Goal: Task Accomplishment & Management: Complete application form

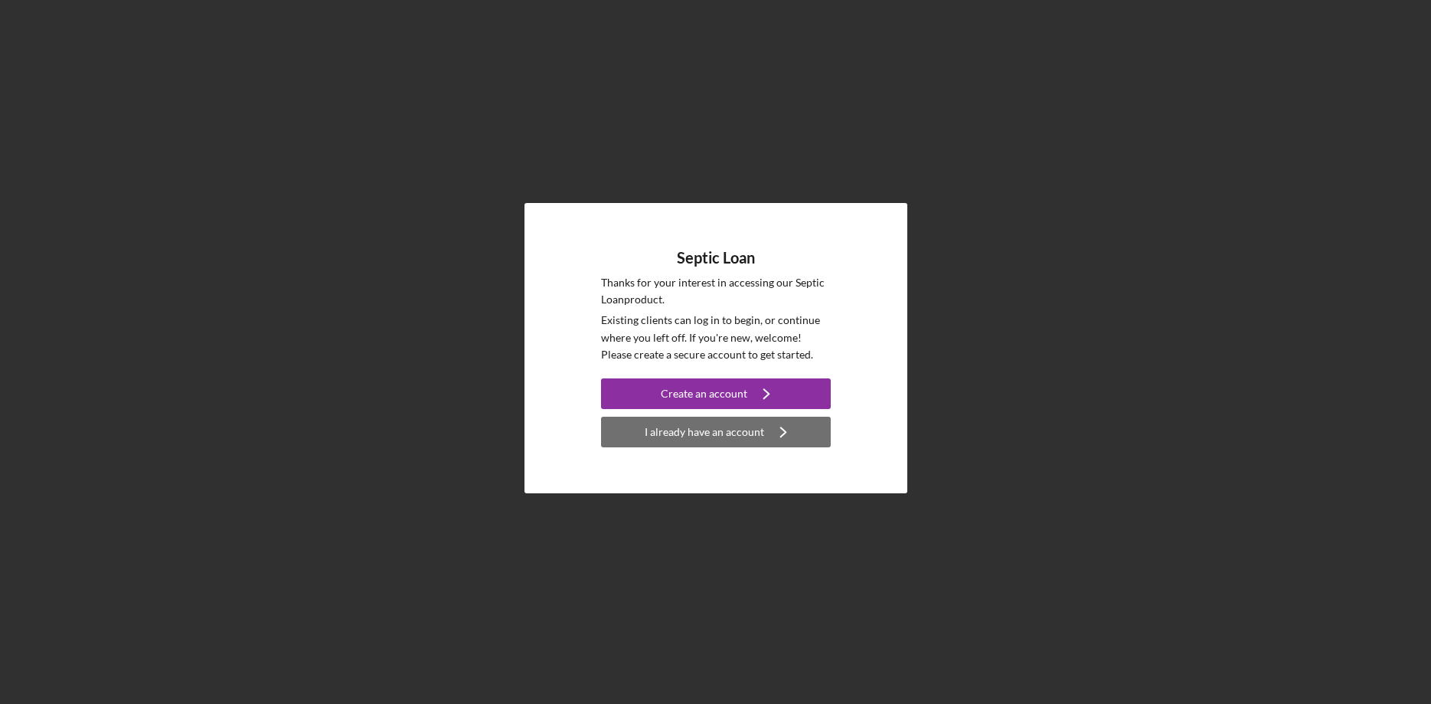
click at [721, 426] on div "I already have an account" at bounding box center [704, 432] width 119 height 31
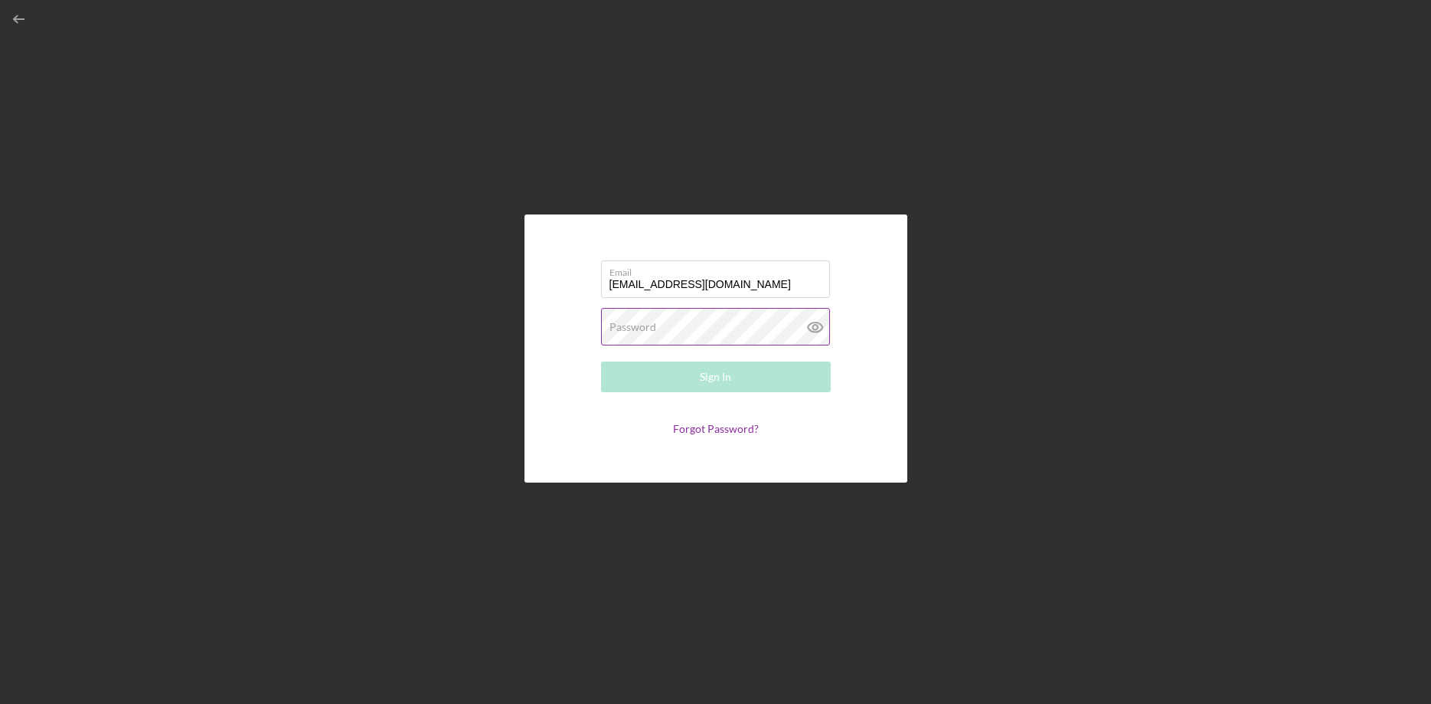
type input "[EMAIL_ADDRESS][DOMAIN_NAME]"
click at [601, 361] on button "Sign In" at bounding box center [716, 376] width 230 height 31
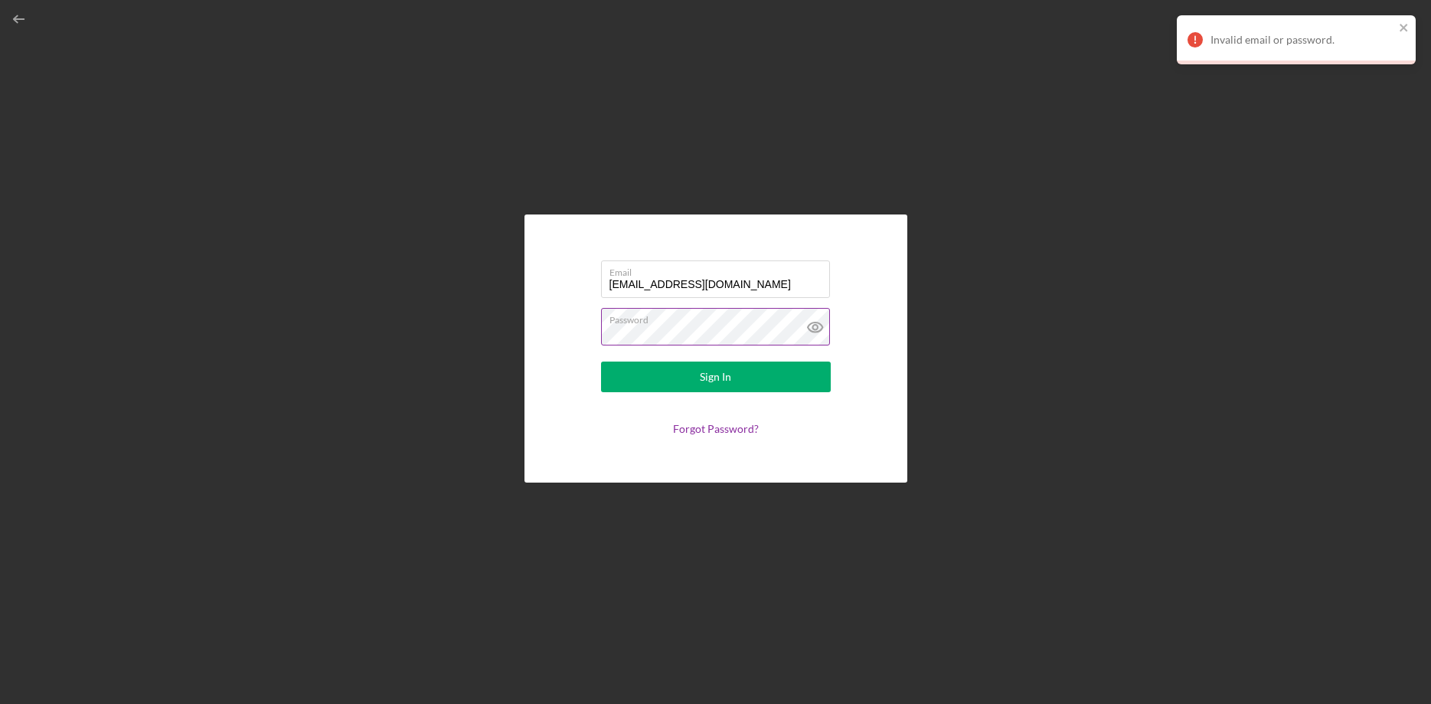
click at [813, 323] on icon at bounding box center [814, 327] width 15 height 10
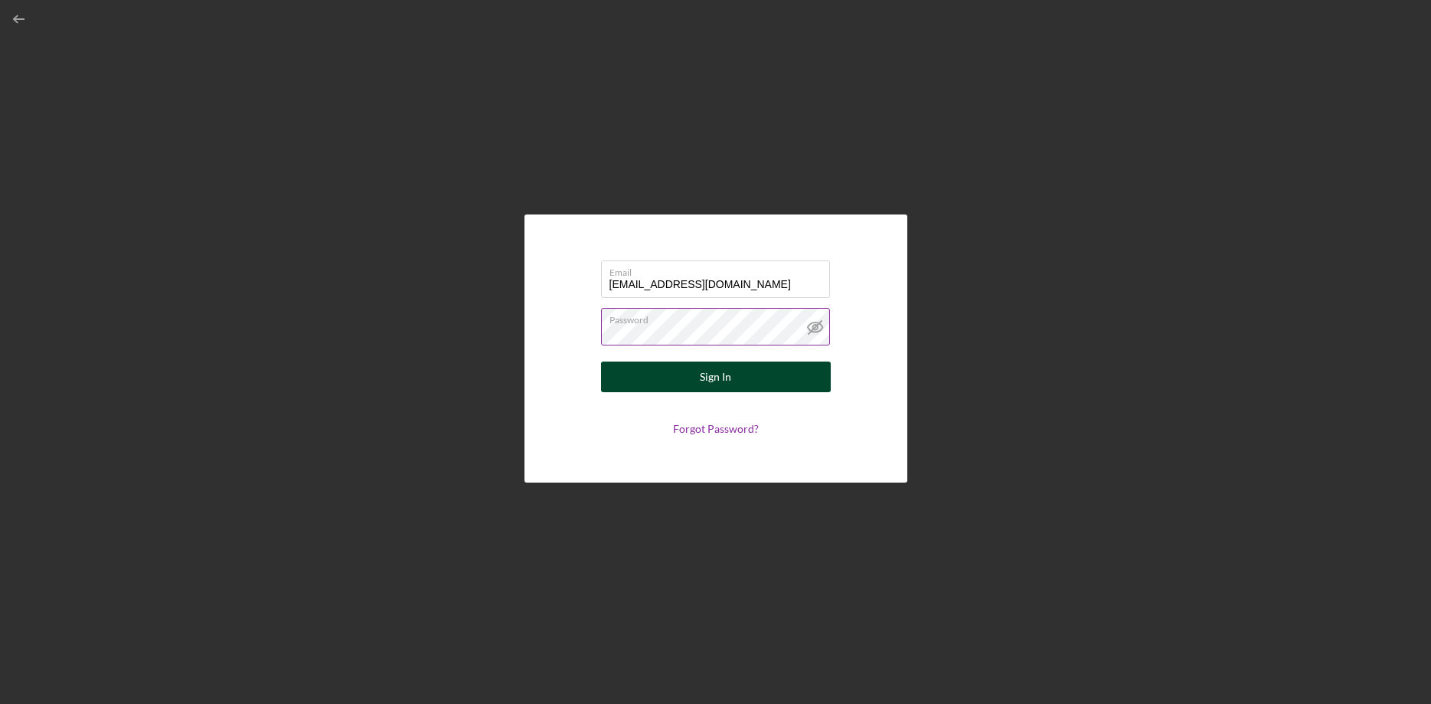
click at [729, 378] on div "Sign In" at bounding box center [715, 376] width 31 height 31
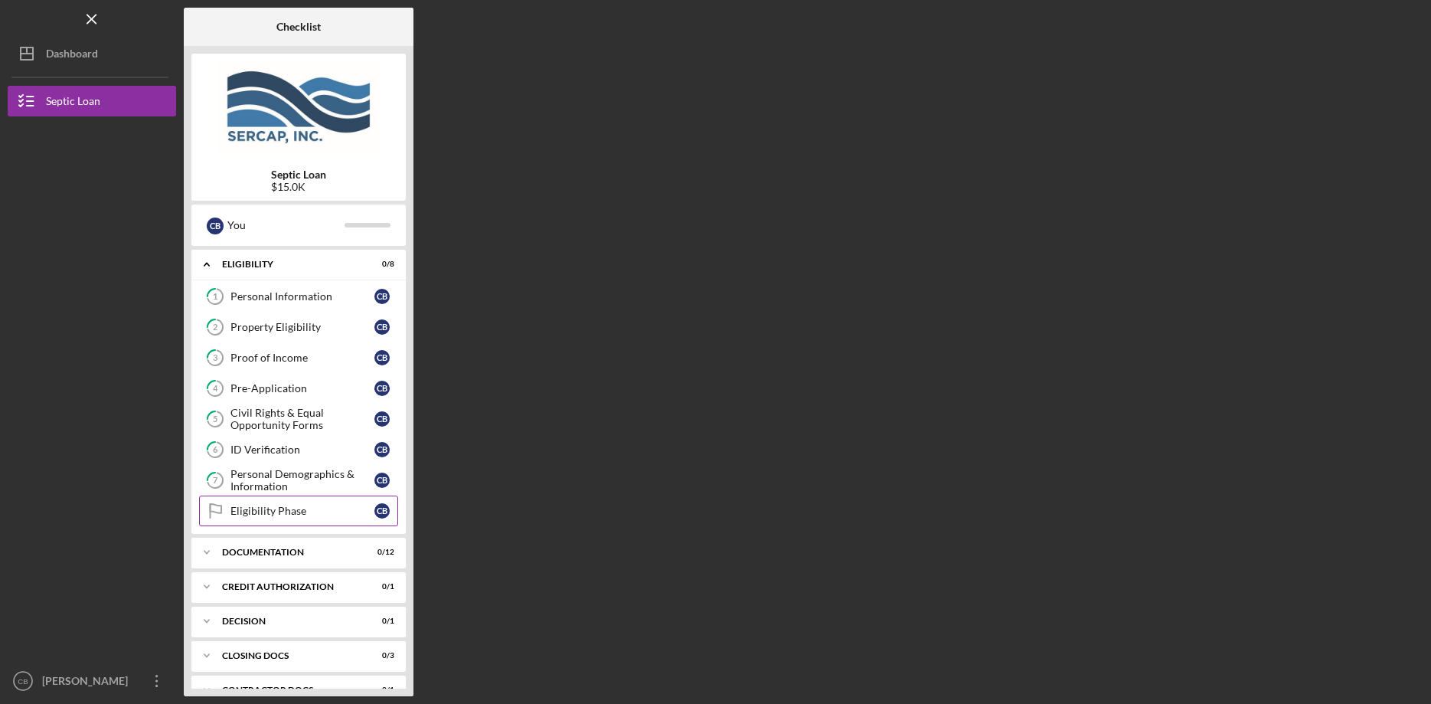
click at [268, 510] on div "Eligibility Phase" at bounding box center [302, 511] width 144 height 12
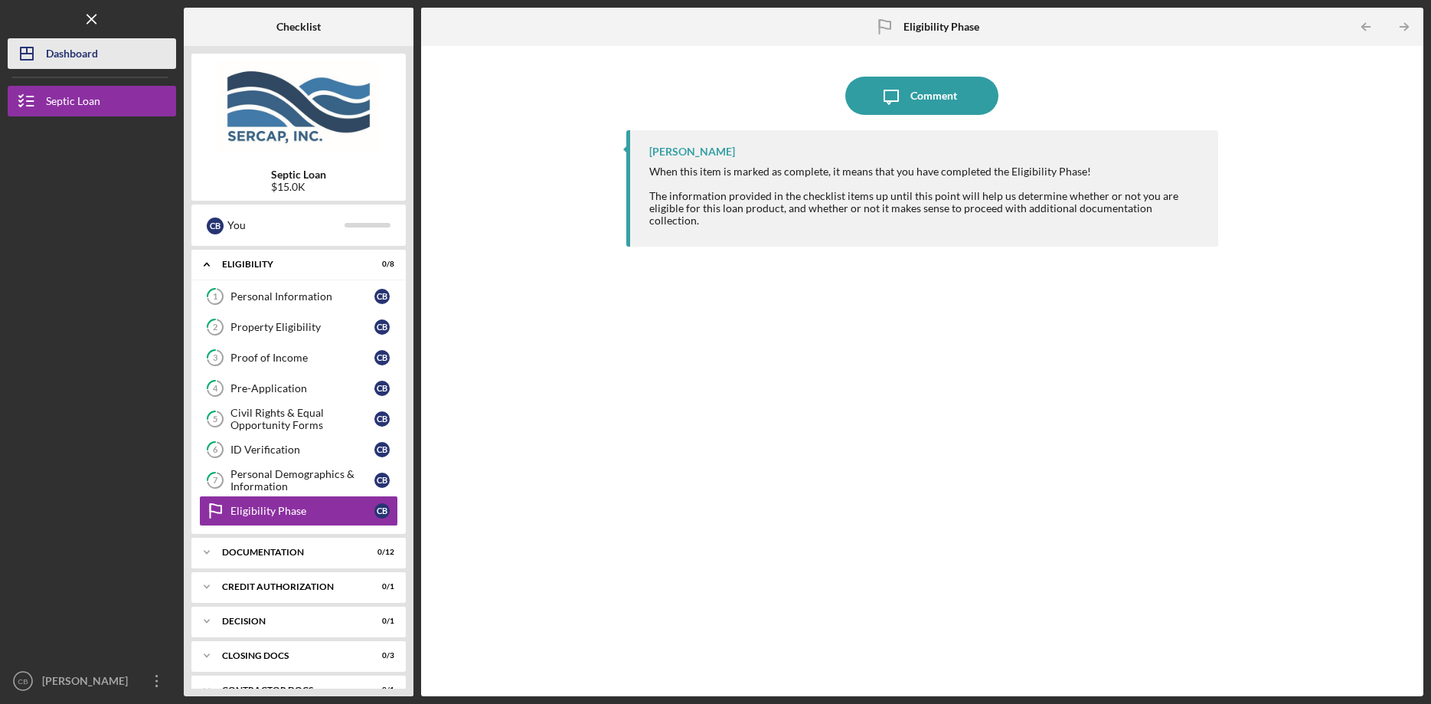
click at [40, 54] on icon "Icon/Dashboard" at bounding box center [27, 53] width 38 height 38
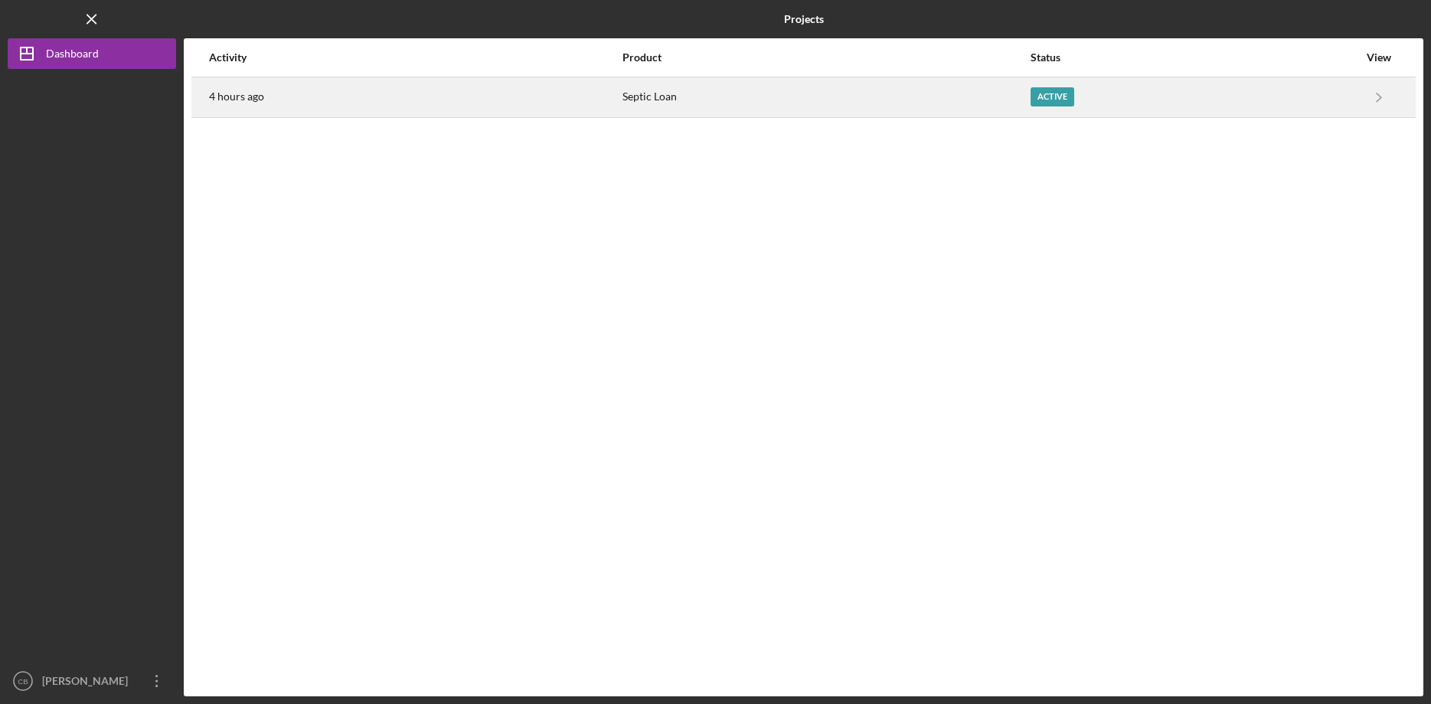
click at [1043, 95] on div "Active" at bounding box center [1053, 96] width 44 height 19
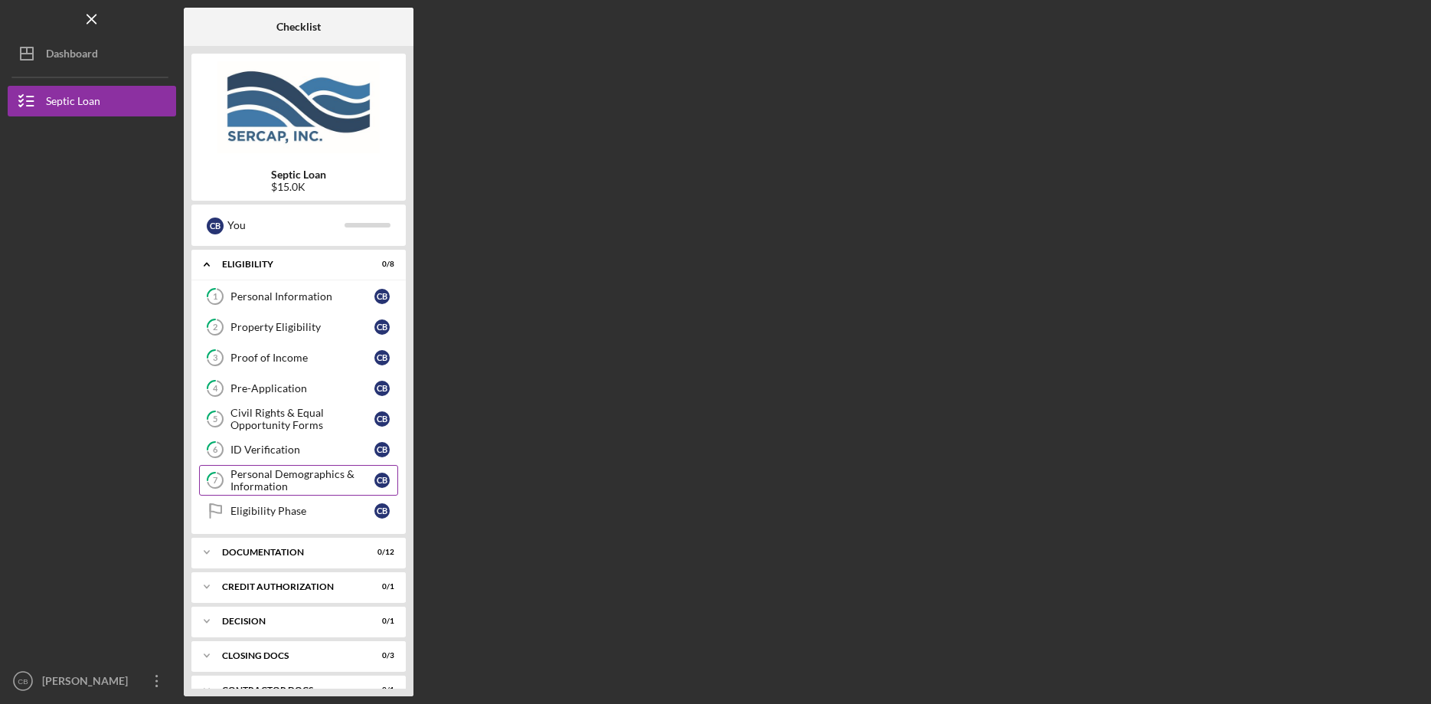
click at [250, 471] on div "Personal Demographics & Information" at bounding box center [302, 480] width 144 height 25
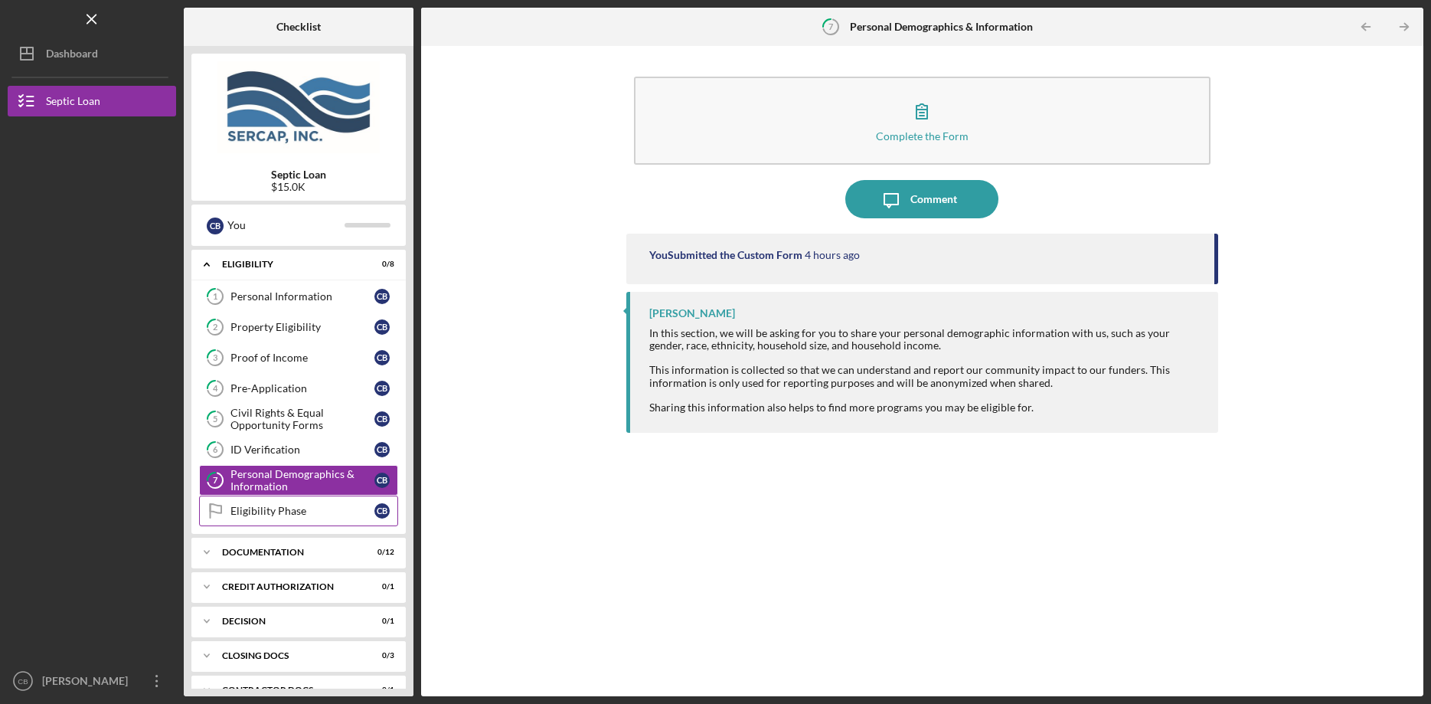
click at [307, 508] on div "Eligibility Phase" at bounding box center [302, 511] width 144 height 12
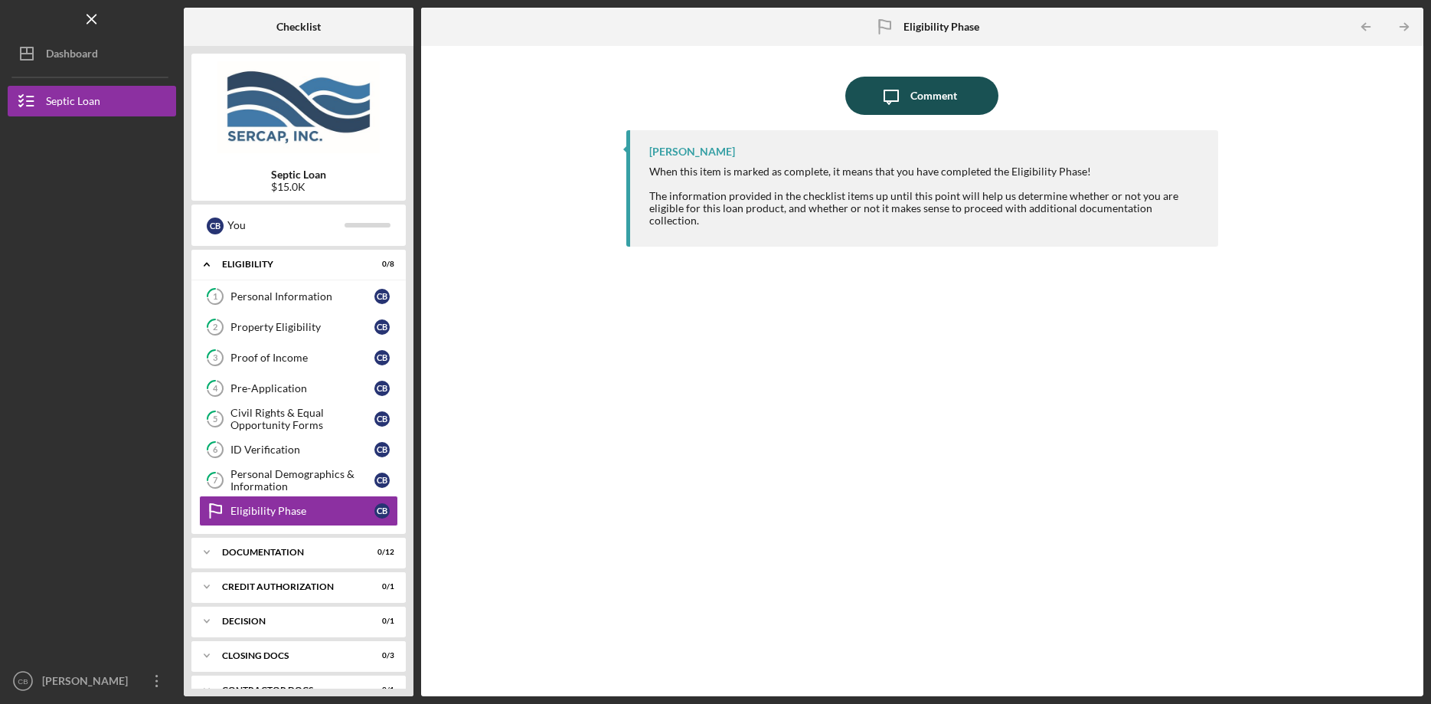
click at [919, 93] on div "Comment" at bounding box center [933, 96] width 47 height 38
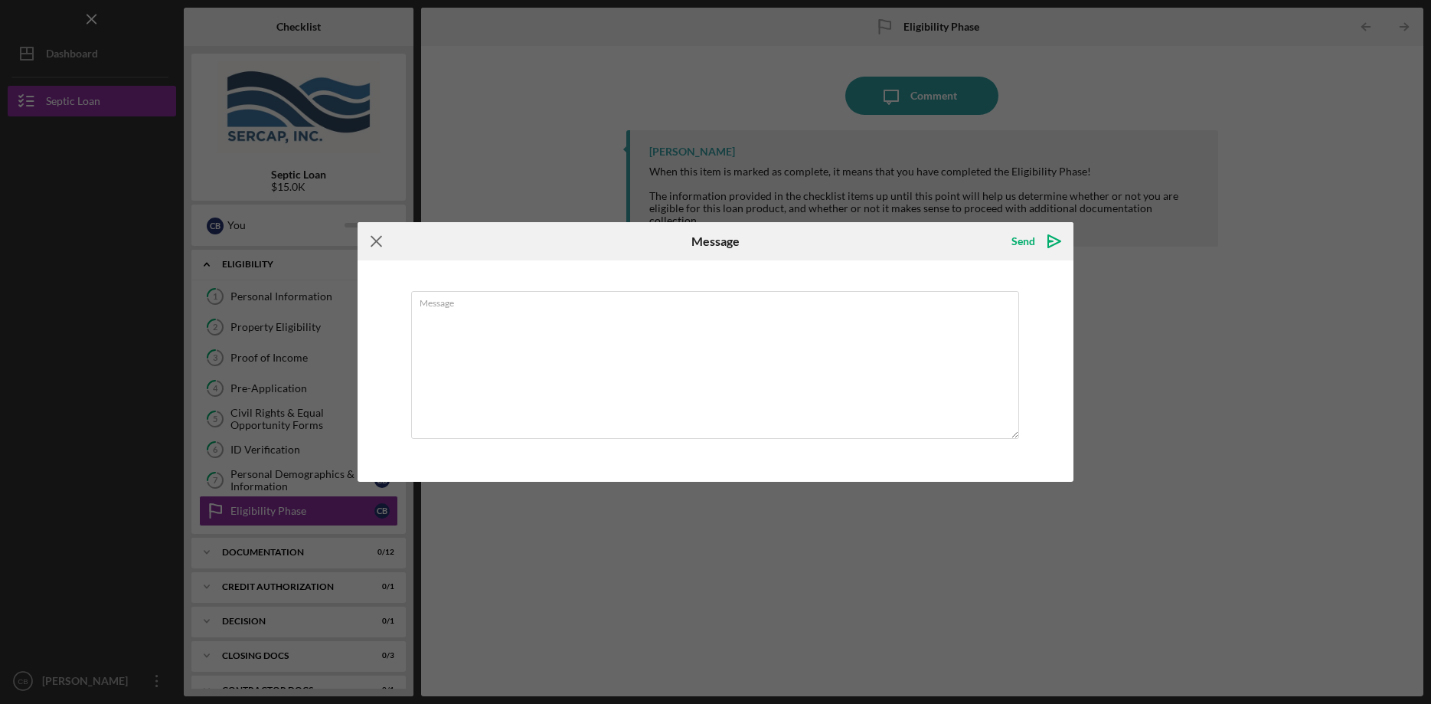
click at [374, 240] on icon "Icon/Menu Close" at bounding box center [377, 241] width 38 height 38
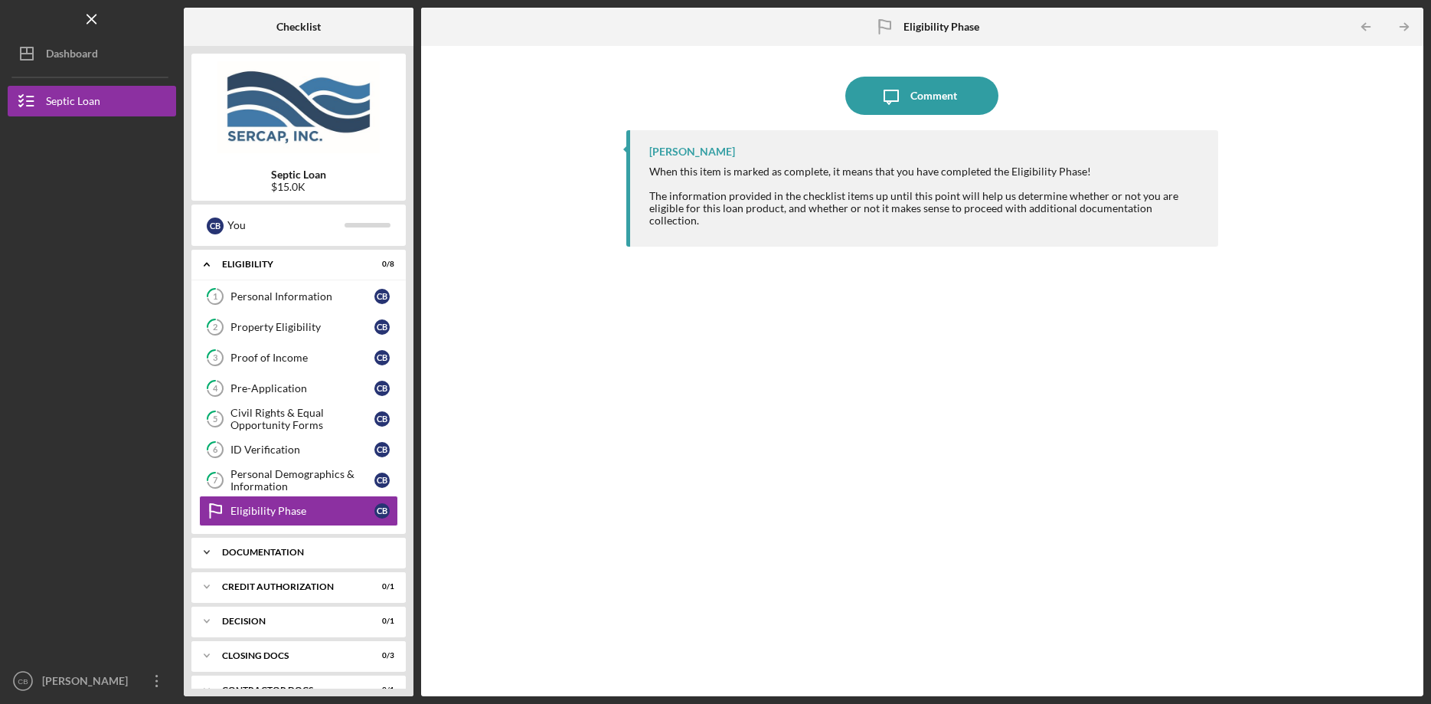
scroll to position [60, 0]
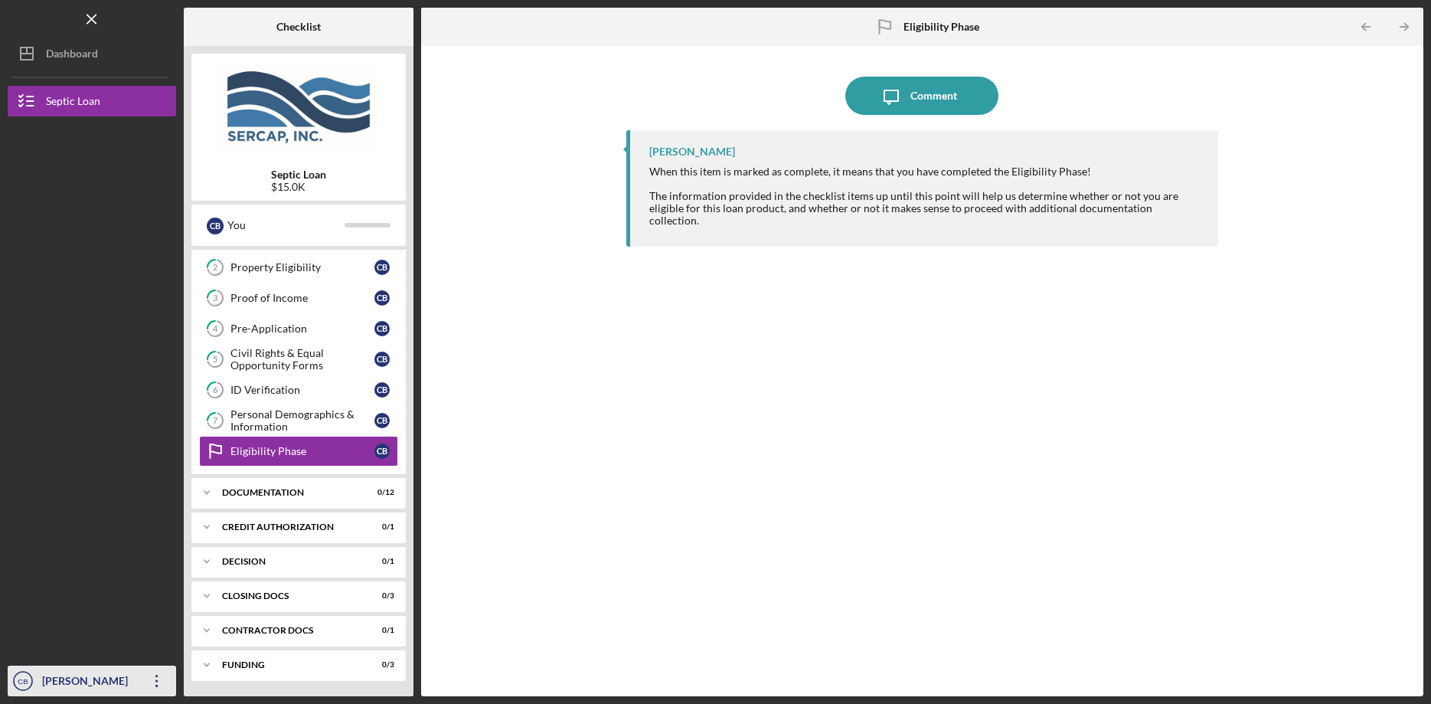
click at [144, 675] on icon "Icon/Overflow" at bounding box center [157, 681] width 38 height 38
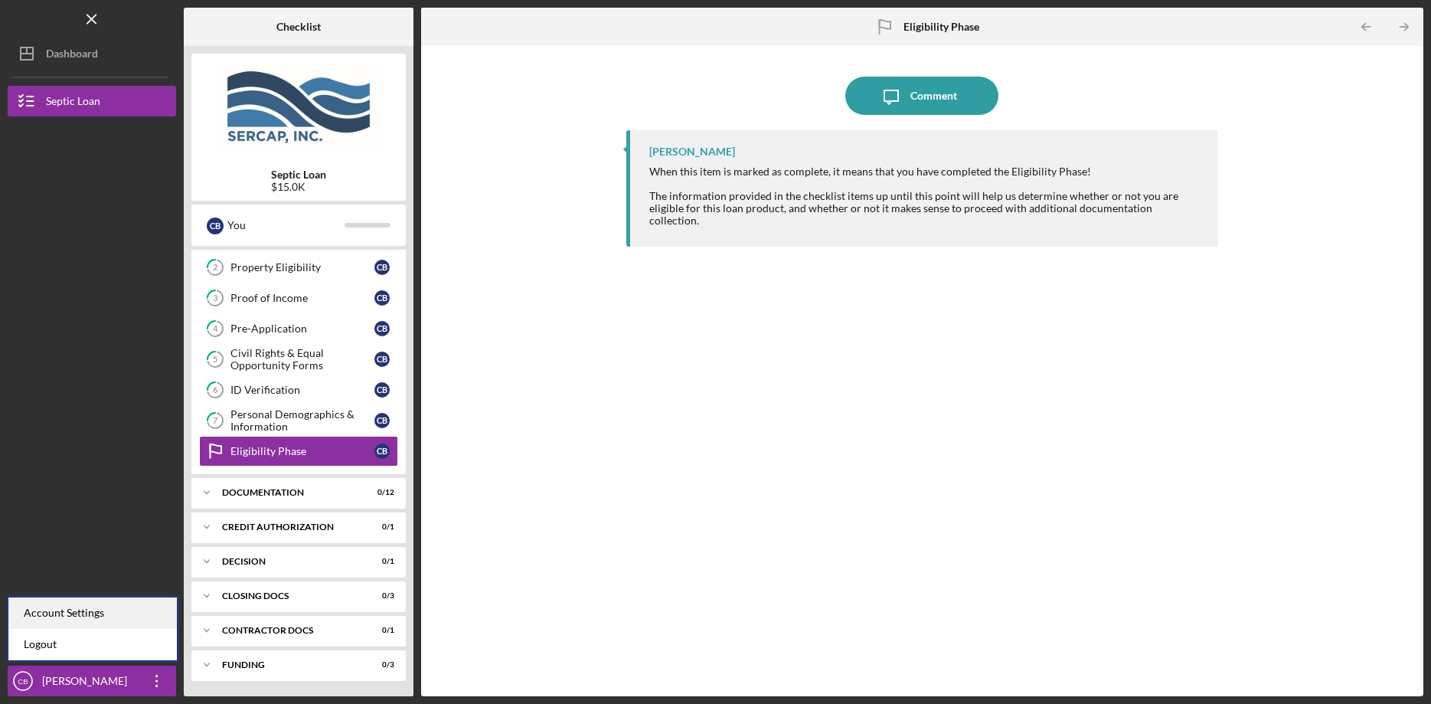
click at [67, 607] on div "Account Settings" at bounding box center [92, 612] width 168 height 31
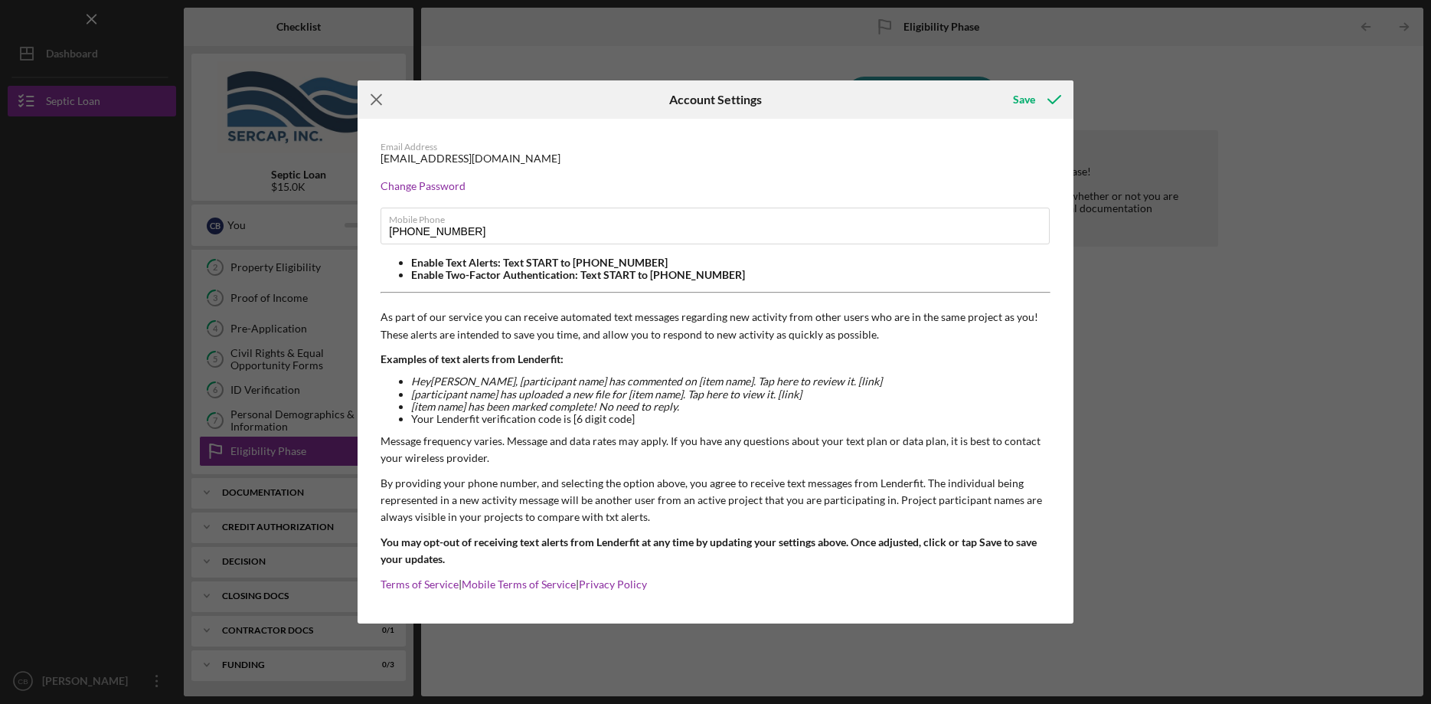
click at [380, 94] on icon "Icon/Menu Close" at bounding box center [377, 99] width 38 height 38
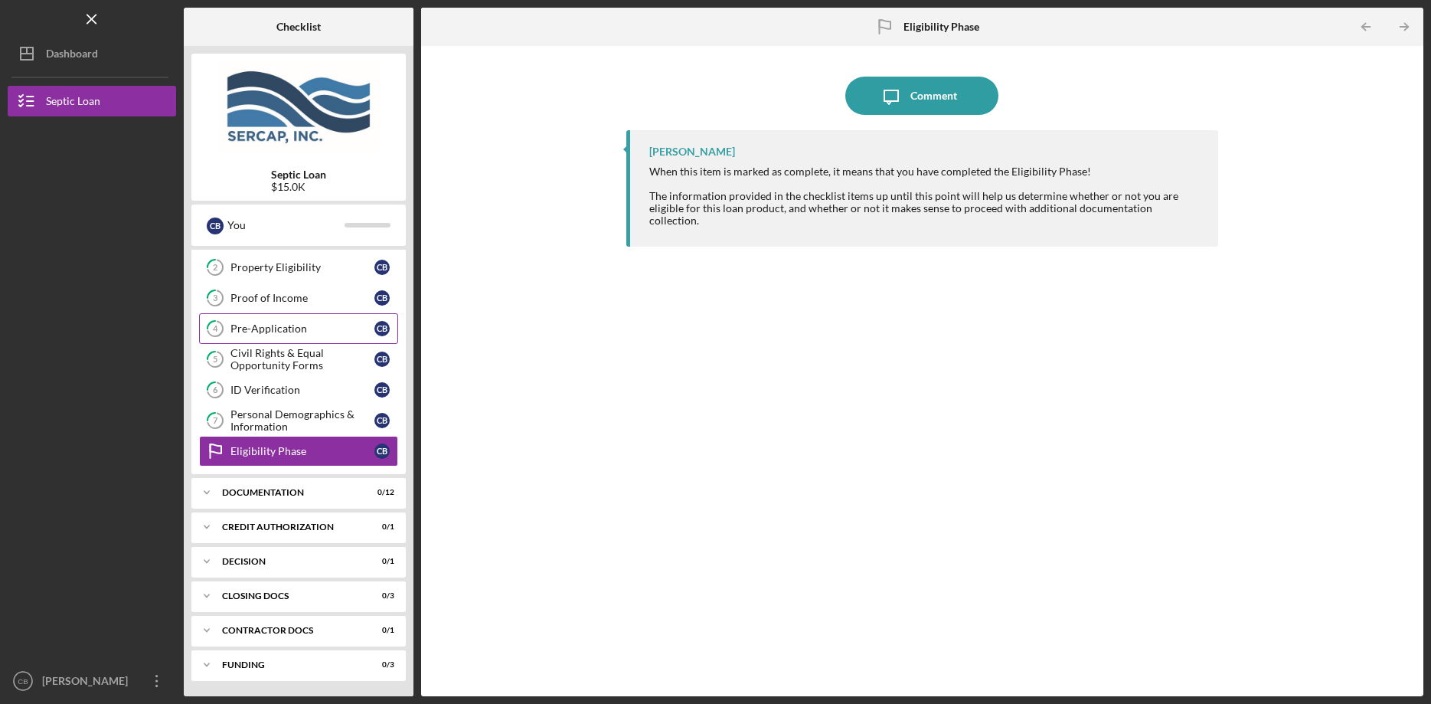
click at [319, 315] on link "4 Pre-Application C B" at bounding box center [298, 328] width 199 height 31
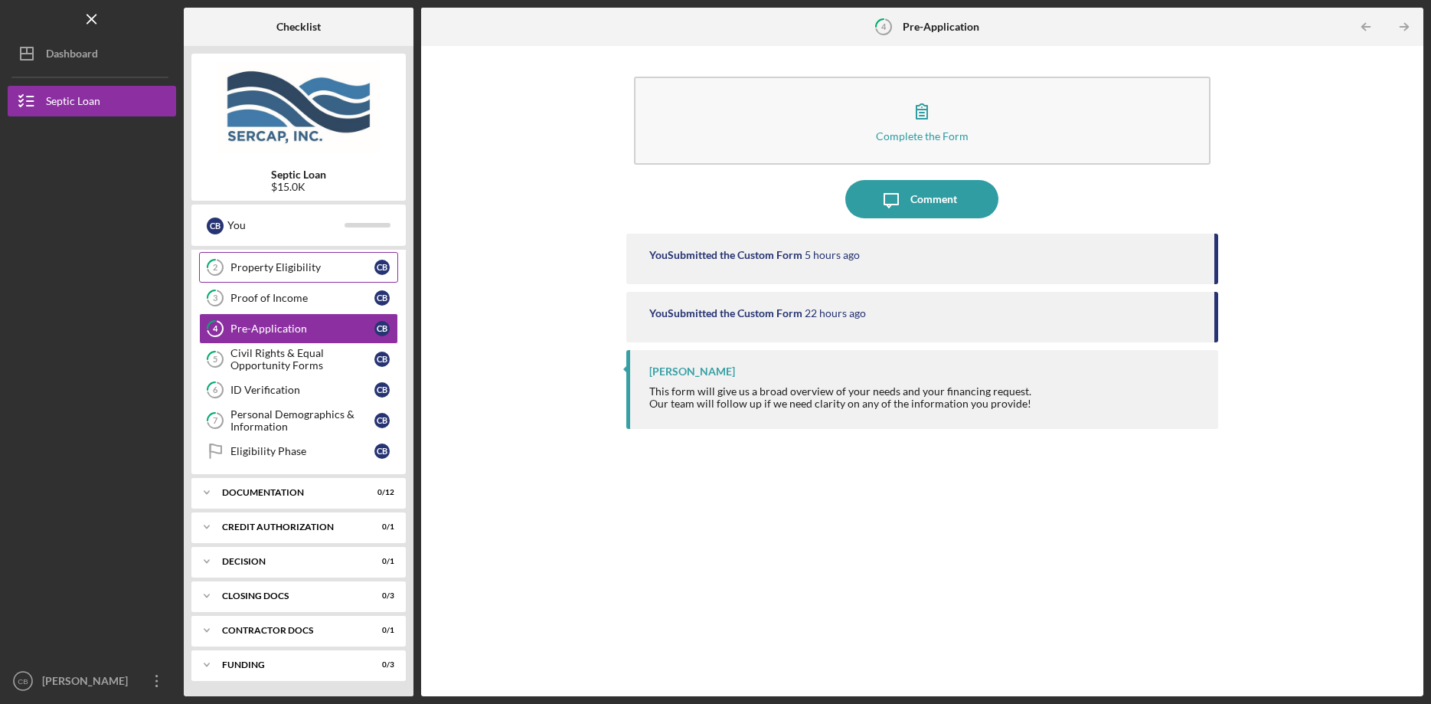
click at [308, 264] on div "Property Eligibility" at bounding box center [302, 267] width 144 height 12
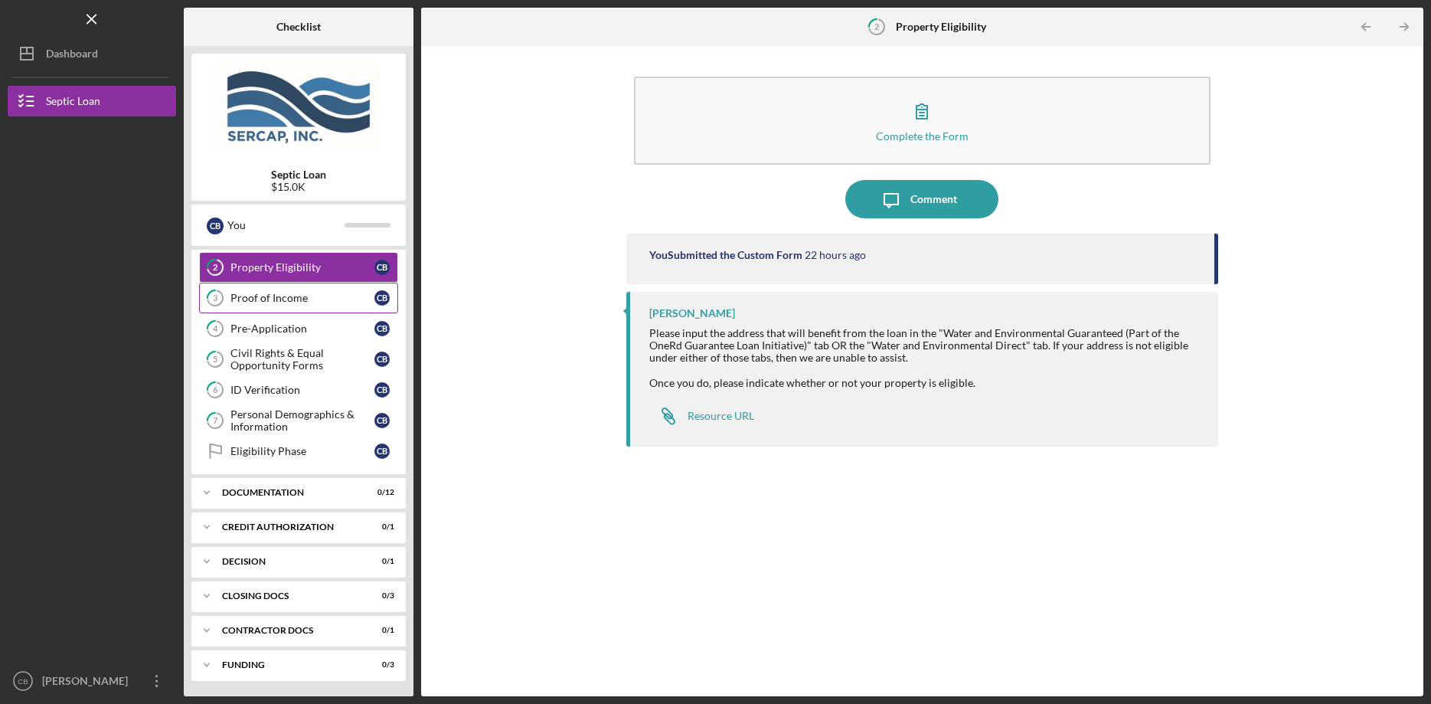
click at [295, 306] on link "3 Proof of Income C B" at bounding box center [298, 298] width 199 height 31
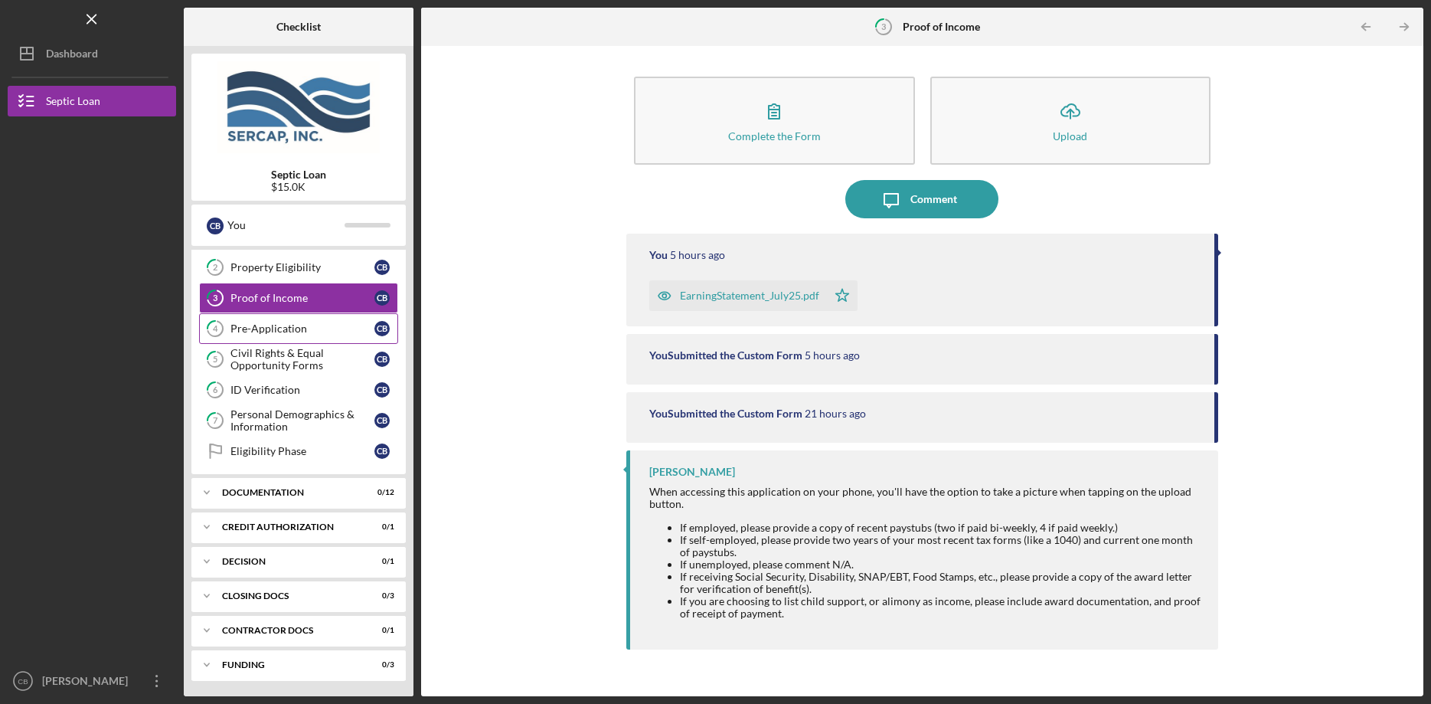
click at [293, 324] on div "Pre-Application" at bounding box center [302, 328] width 144 height 12
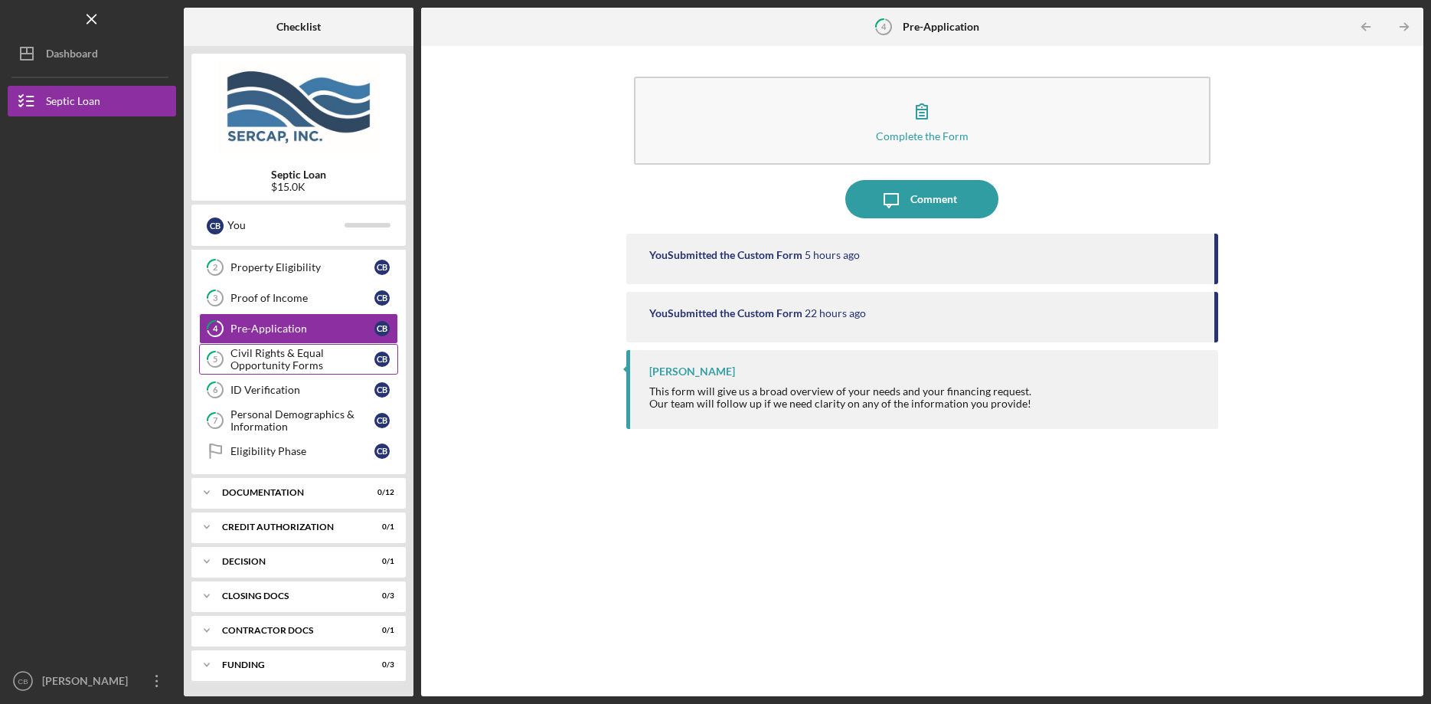
click at [302, 356] on div "Civil Rights & Equal Opportunity Forms" at bounding box center [302, 359] width 144 height 25
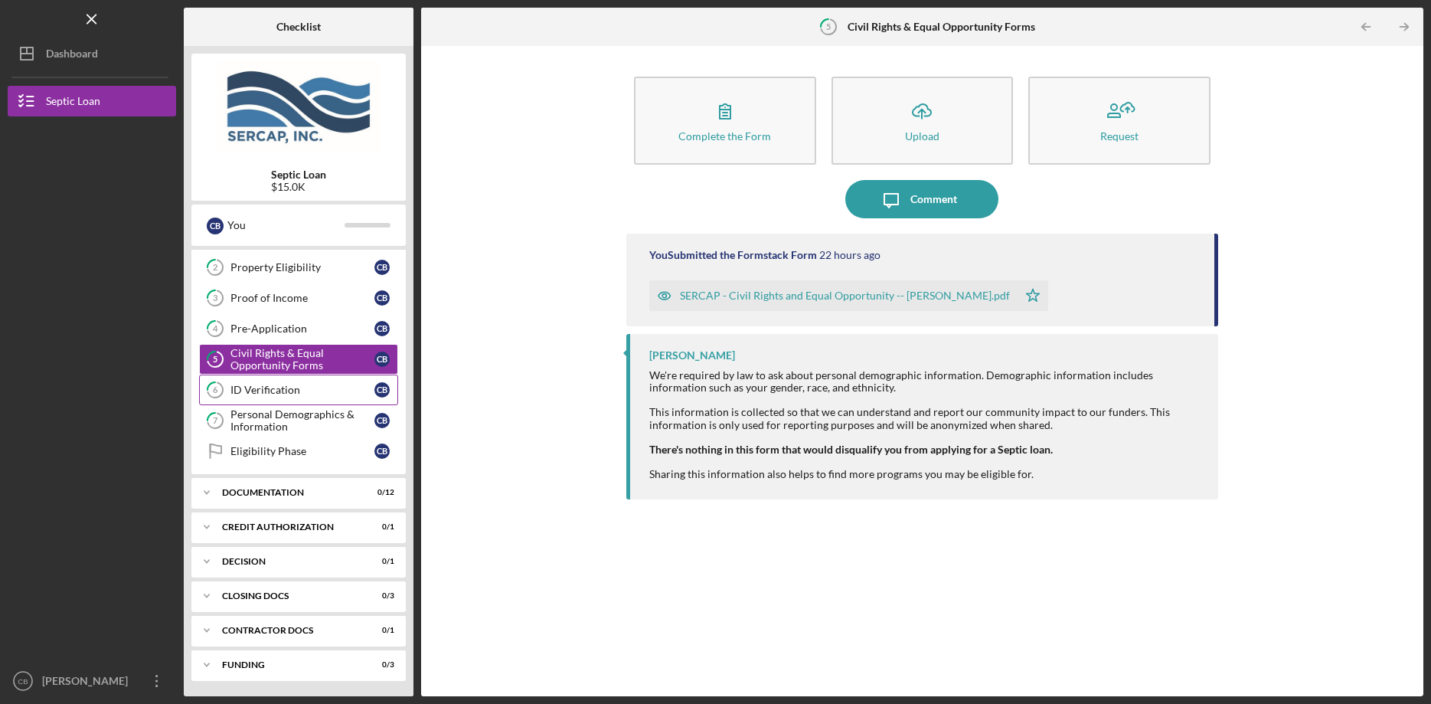
click at [296, 383] on link "6 ID Verification C B" at bounding box center [298, 389] width 199 height 31
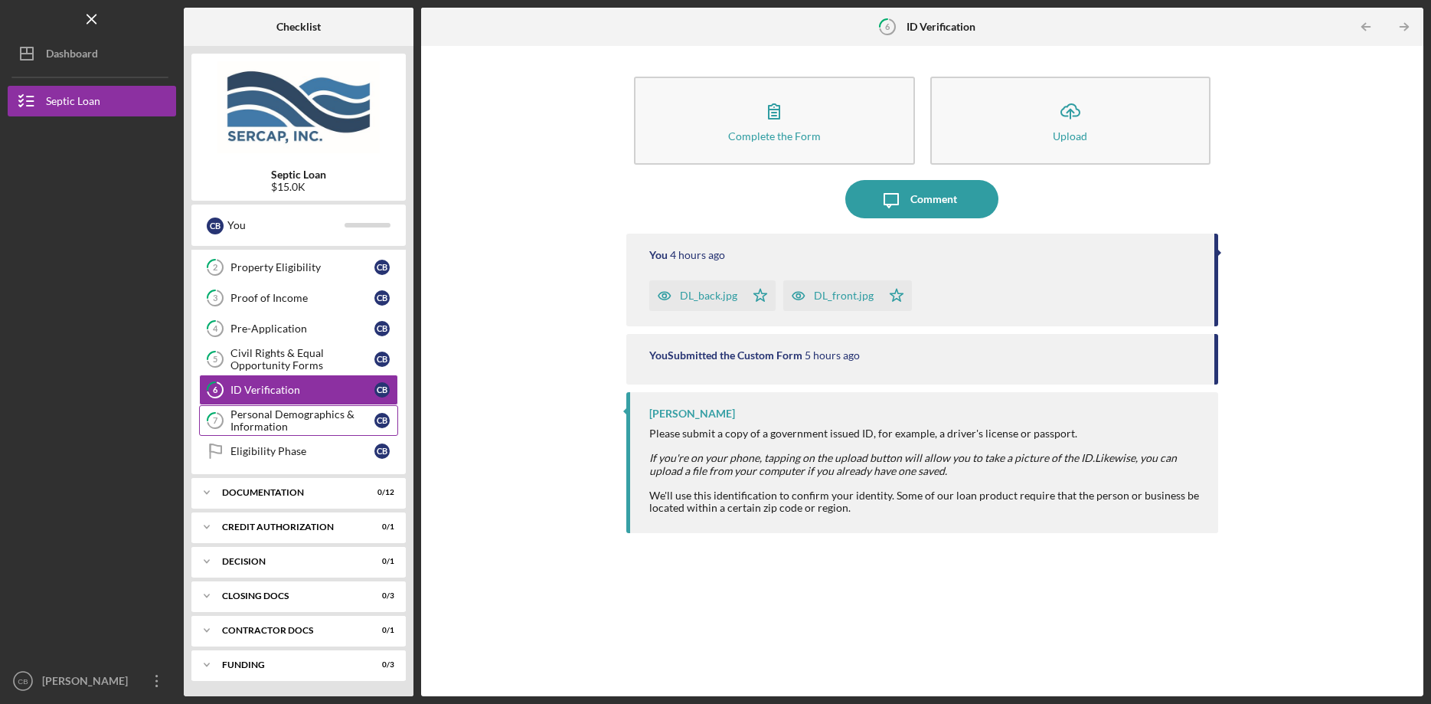
click at [305, 426] on div "Personal Demographics & Information" at bounding box center [302, 420] width 144 height 25
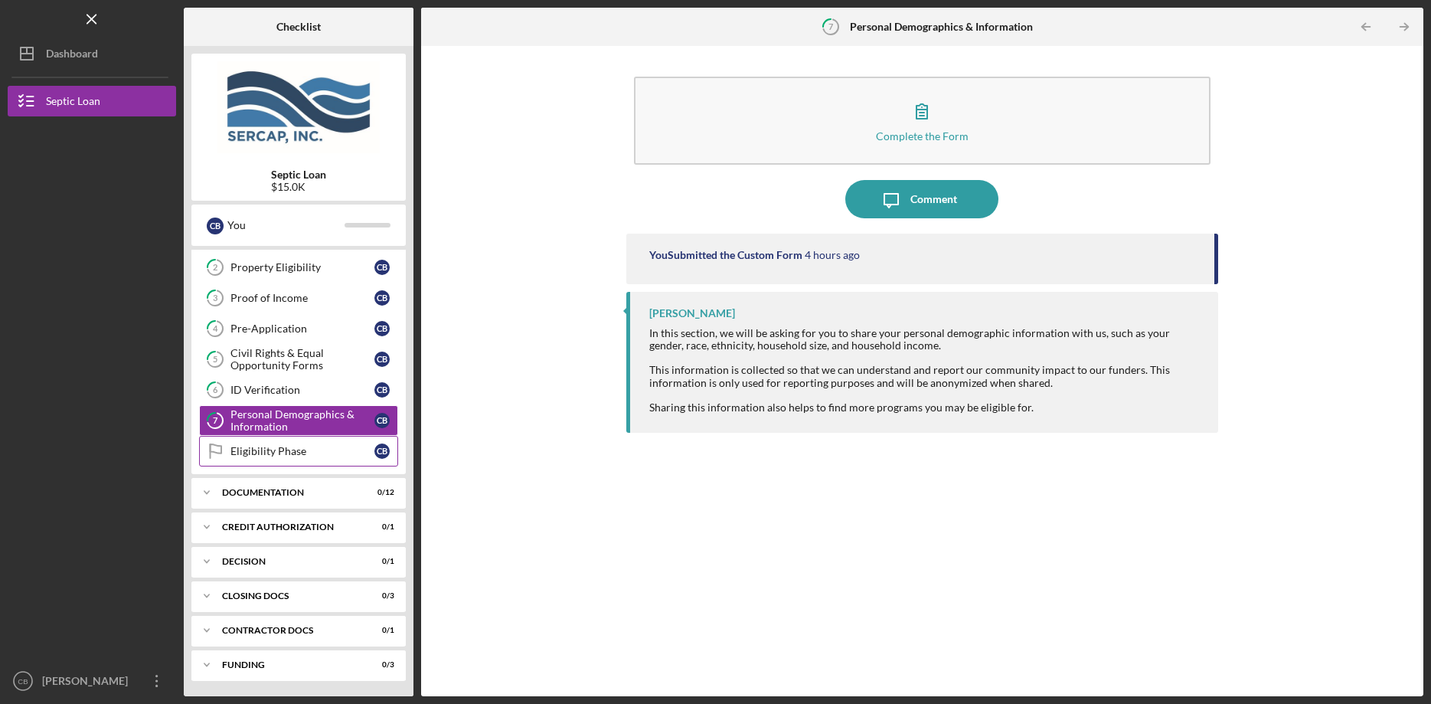
click at [298, 453] on div "Eligibility Phase" at bounding box center [302, 451] width 144 height 12
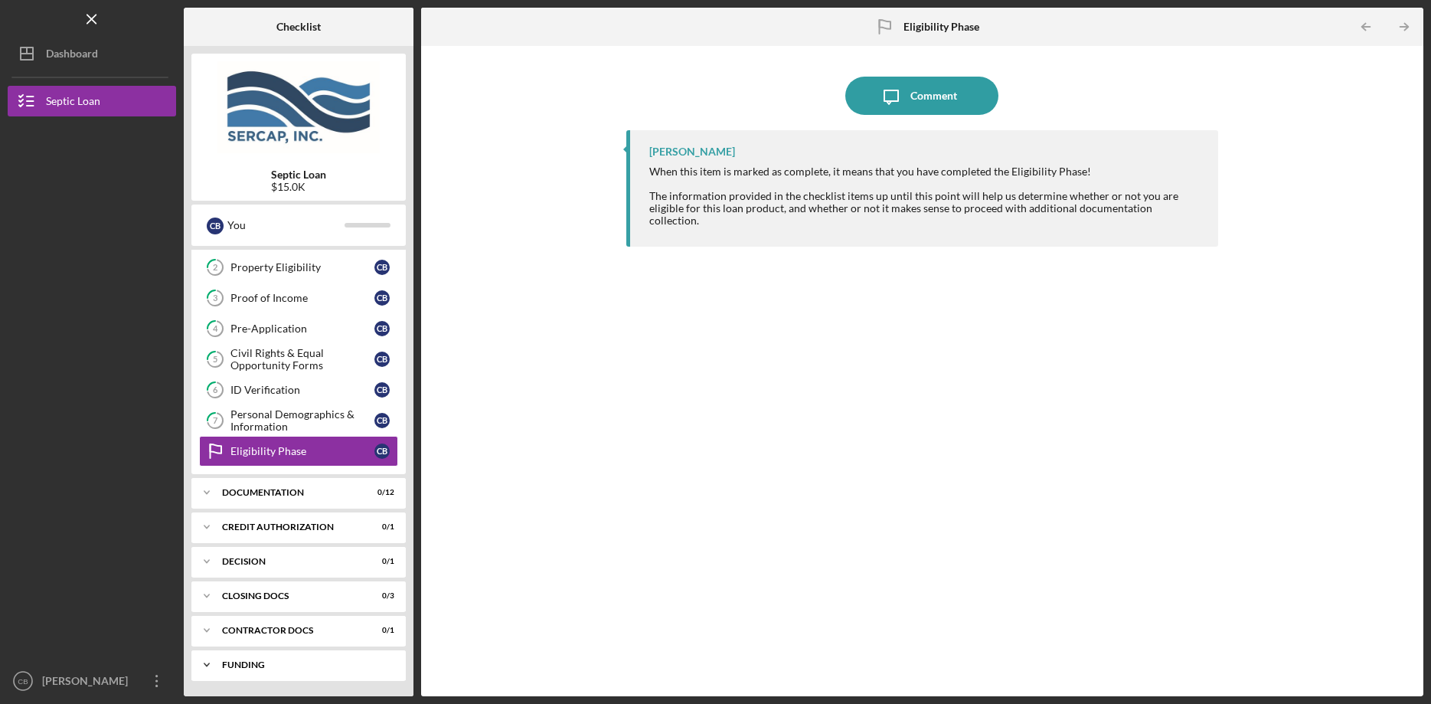
click at [235, 661] on div "Funding" at bounding box center [304, 664] width 165 height 9
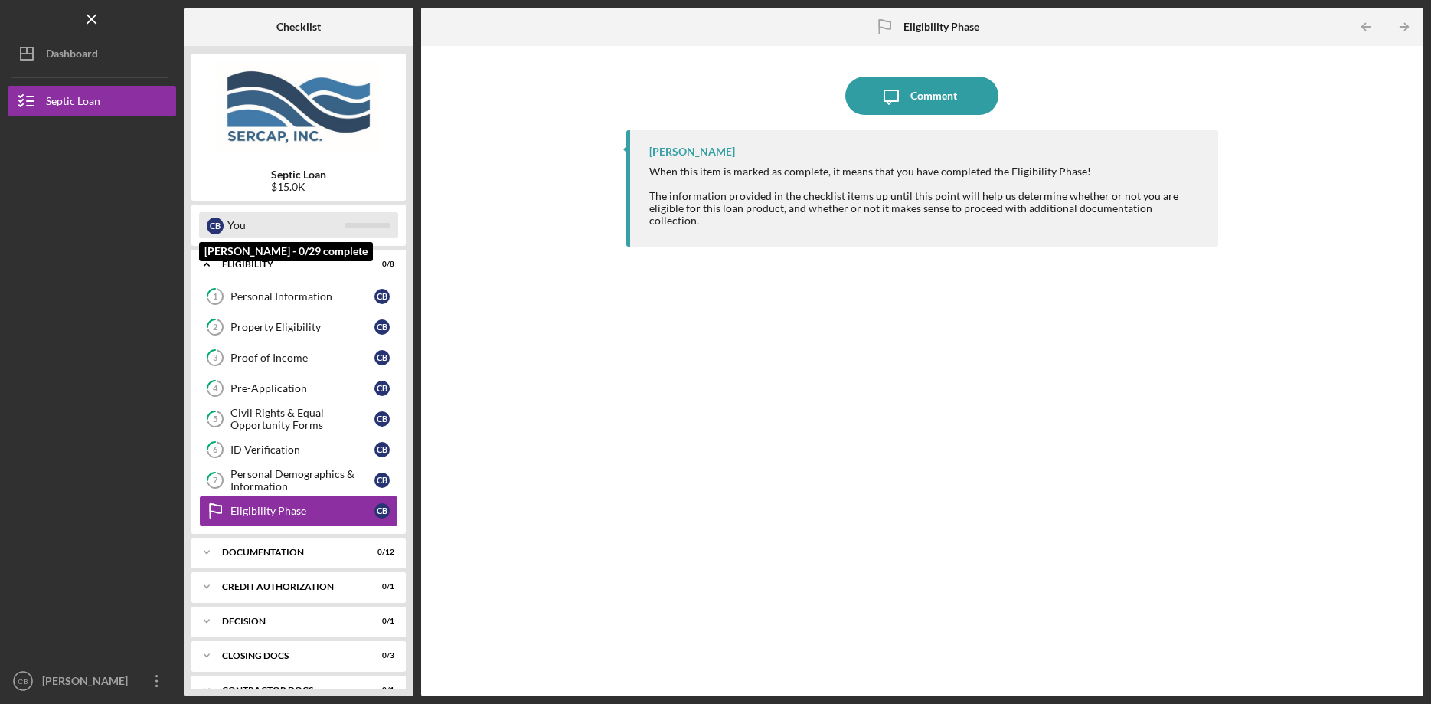
click at [222, 217] on div "C B" at bounding box center [215, 225] width 17 height 26
click at [211, 222] on div "C B" at bounding box center [215, 225] width 17 height 17
click at [1409, 26] on icon "Icon/Table Pagination Arrow" at bounding box center [1404, 27] width 34 height 34
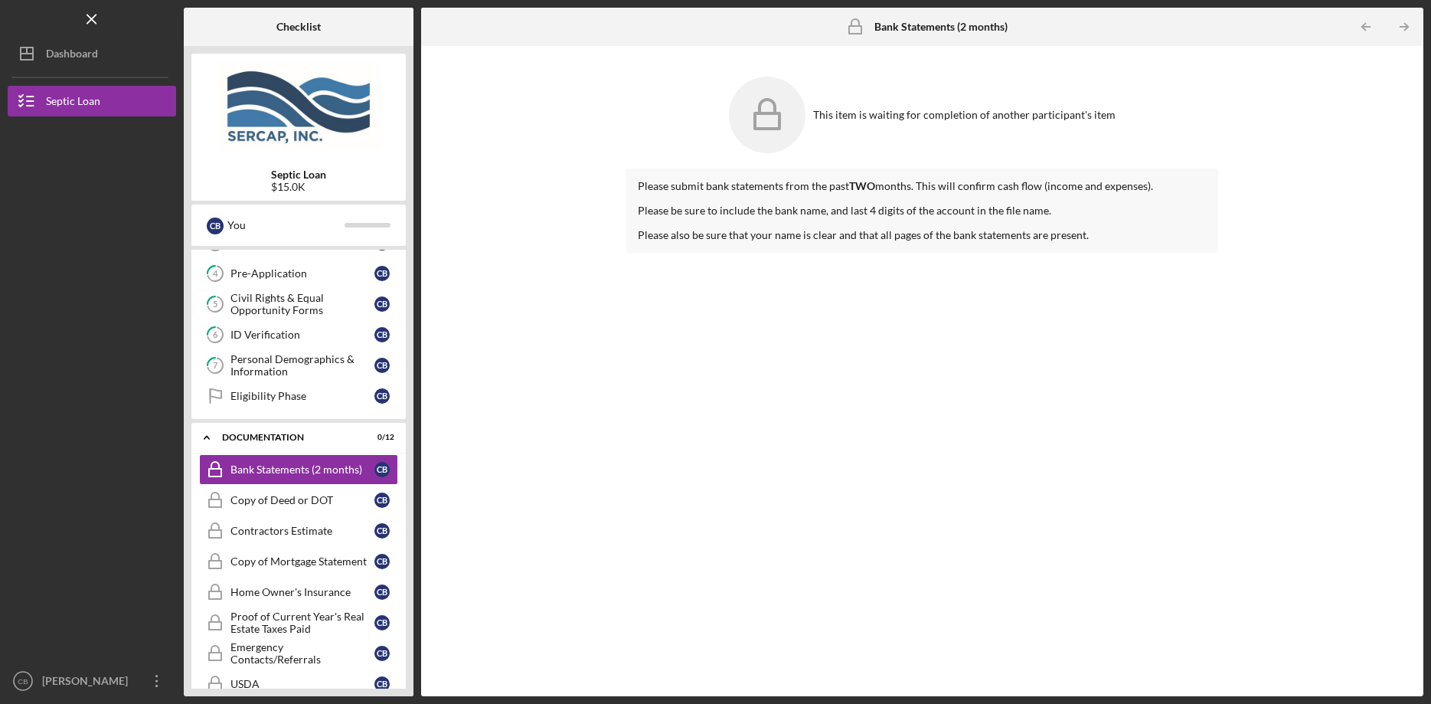
scroll to position [116, 0]
click at [245, 261] on link "4 Pre-Application C B" at bounding box center [298, 272] width 199 height 31
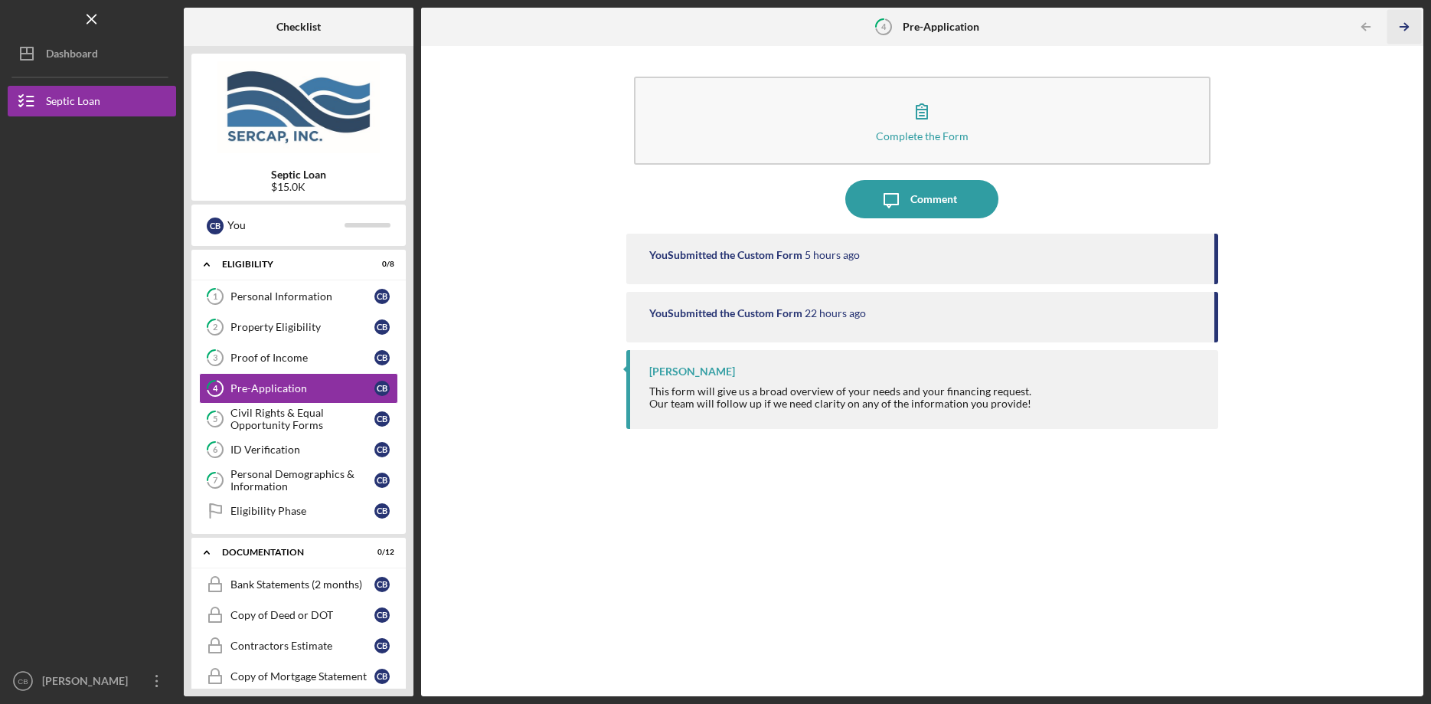
click at [1406, 22] on icon "Icon/Table Pagination Arrow" at bounding box center [1404, 27] width 34 height 34
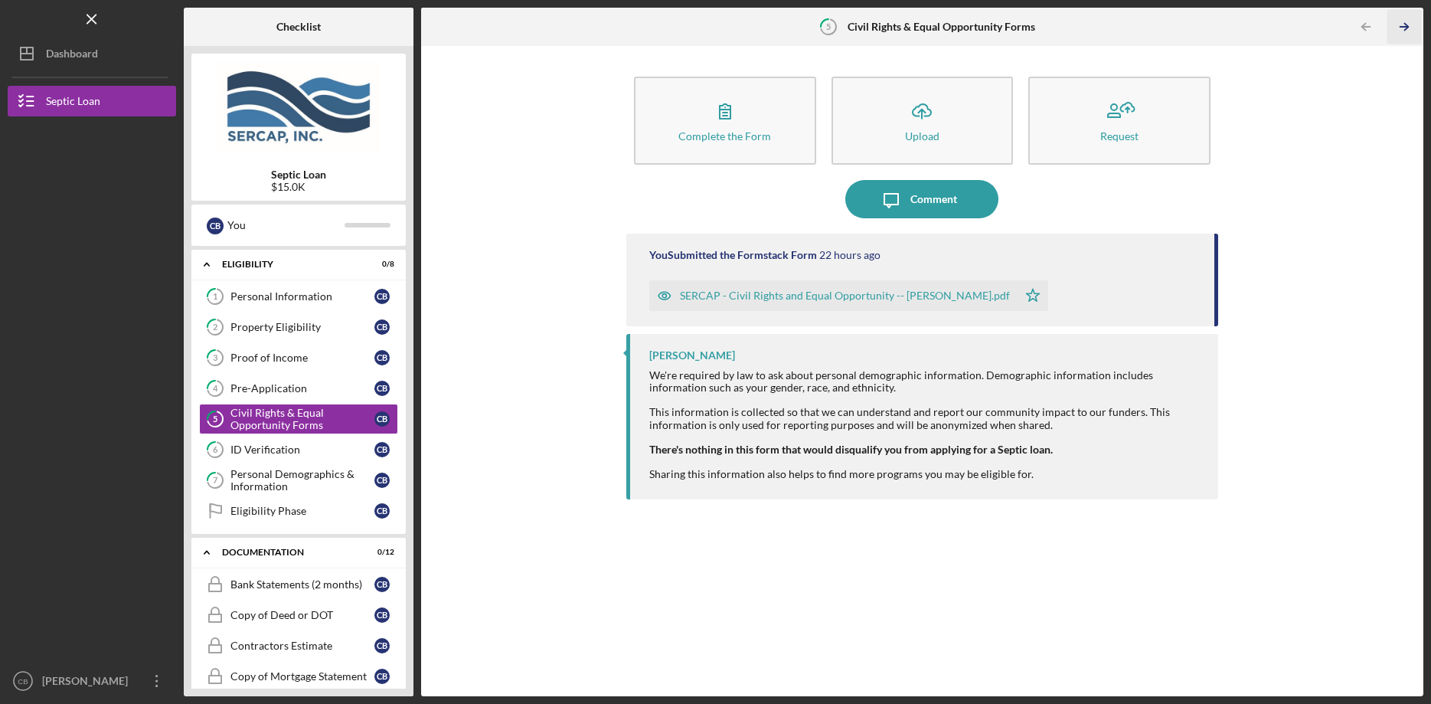
click at [1406, 22] on icon "Icon/Table Pagination Arrow" at bounding box center [1404, 27] width 34 height 34
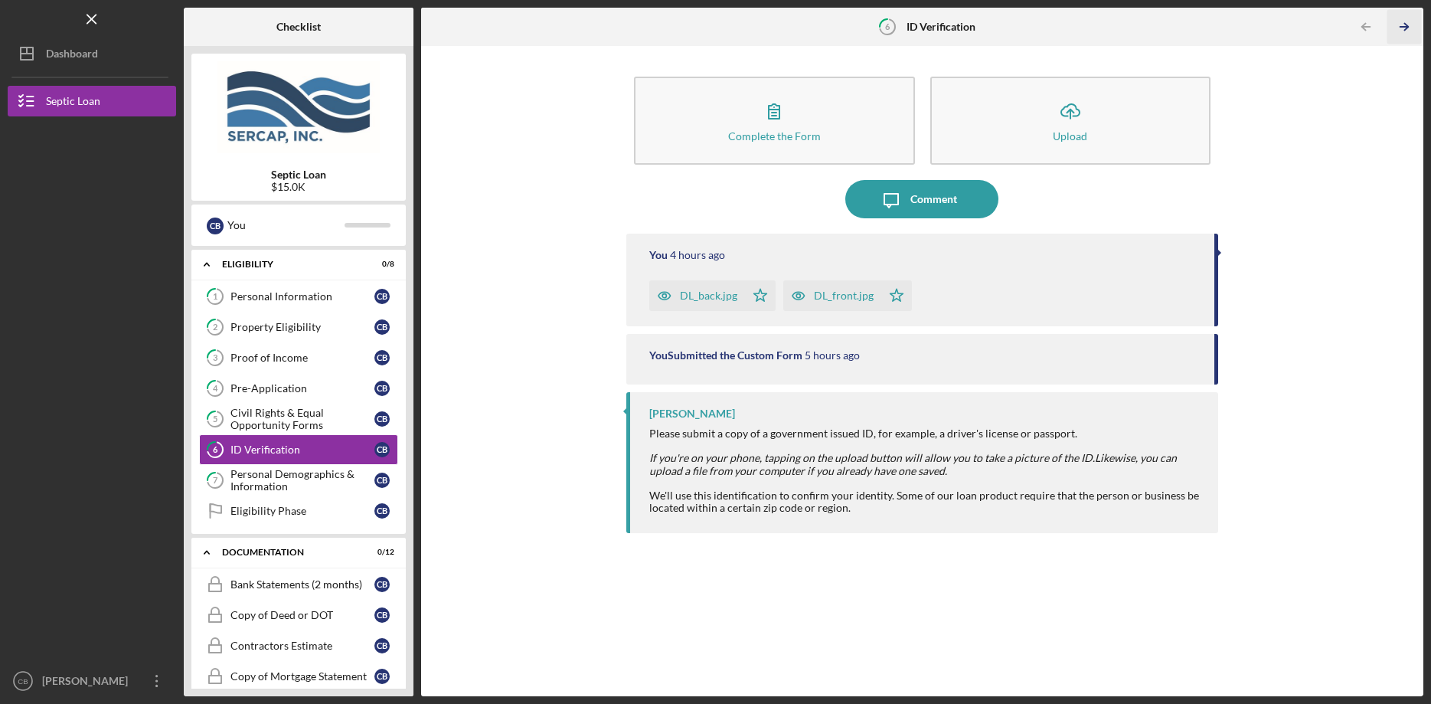
click at [1406, 22] on icon "Icon/Table Pagination Arrow" at bounding box center [1404, 27] width 34 height 34
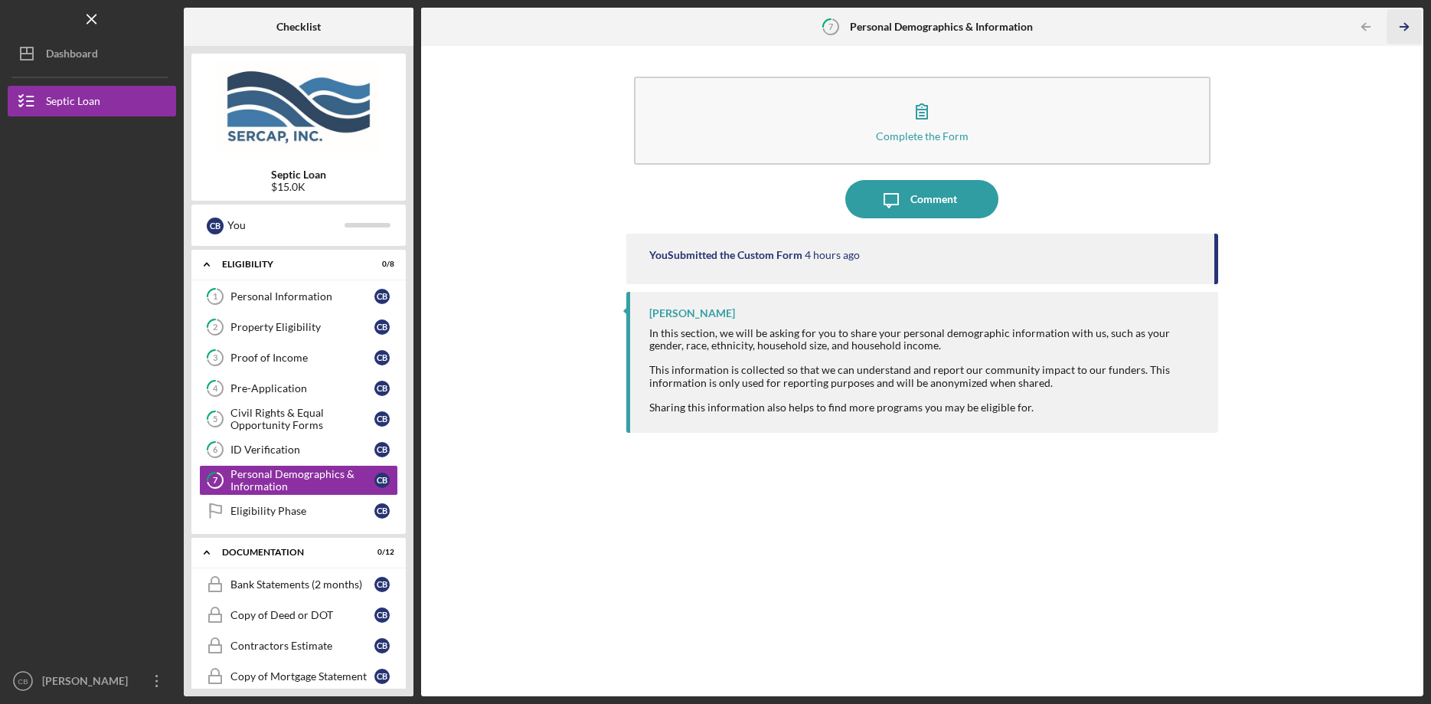
click at [1406, 22] on icon "Icon/Table Pagination Arrow" at bounding box center [1404, 27] width 34 height 34
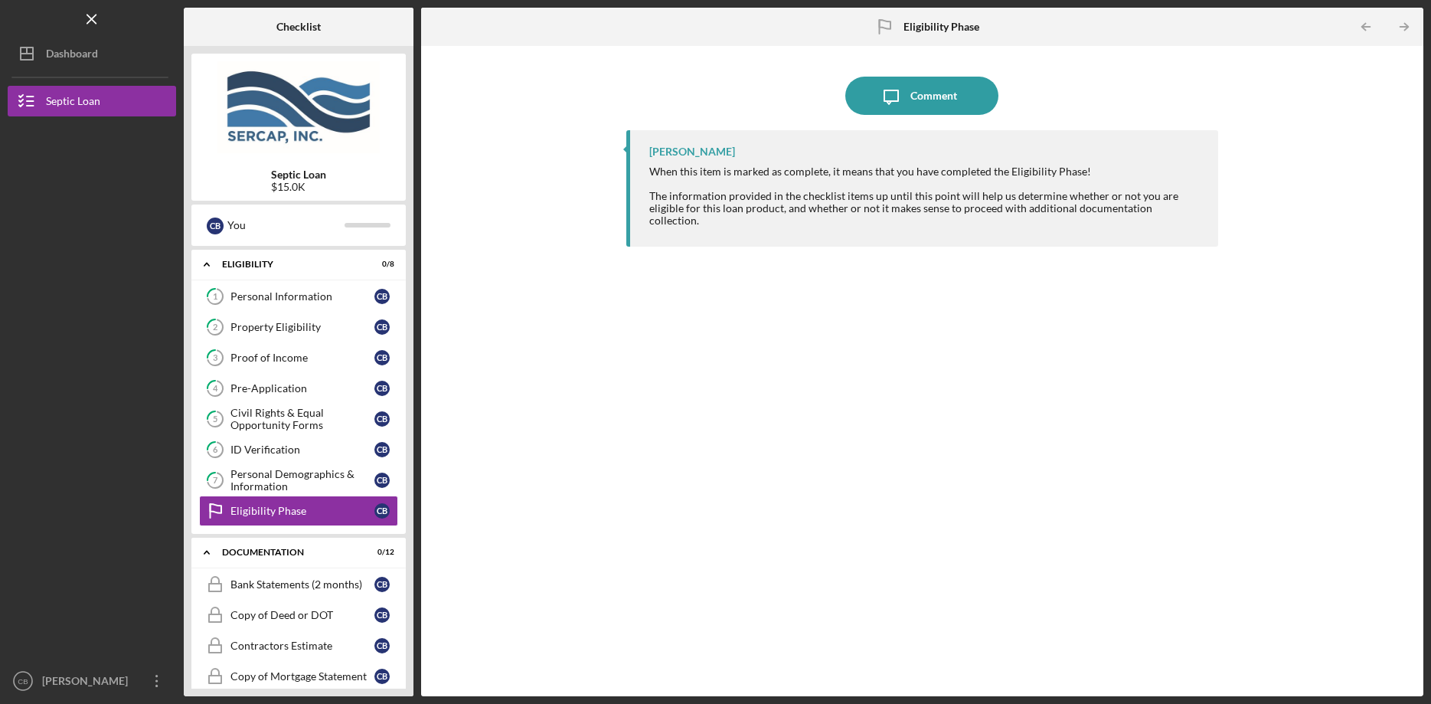
click at [240, 122] on img at bounding box center [298, 107] width 214 height 92
click at [41, 49] on icon "Icon/Dashboard" at bounding box center [27, 53] width 38 height 38
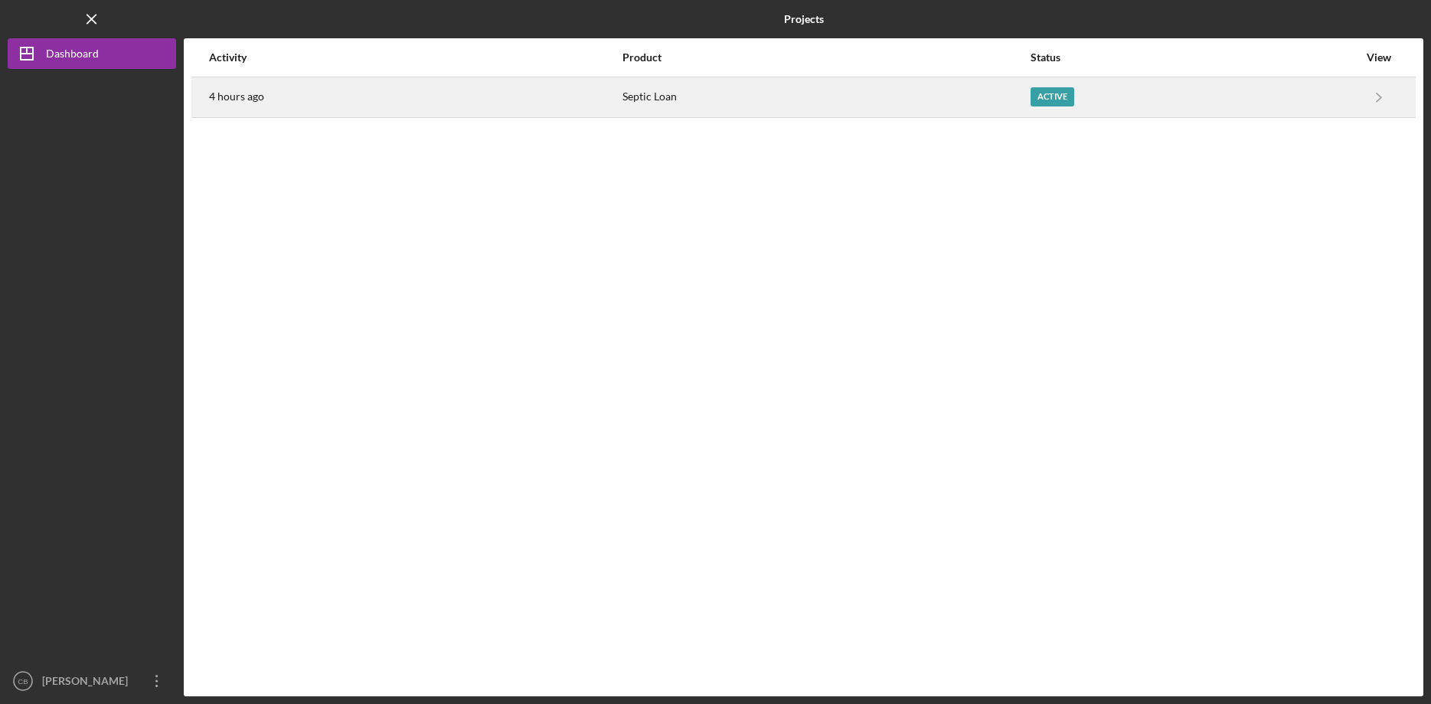
click at [1043, 92] on div "Active" at bounding box center [1053, 96] width 44 height 19
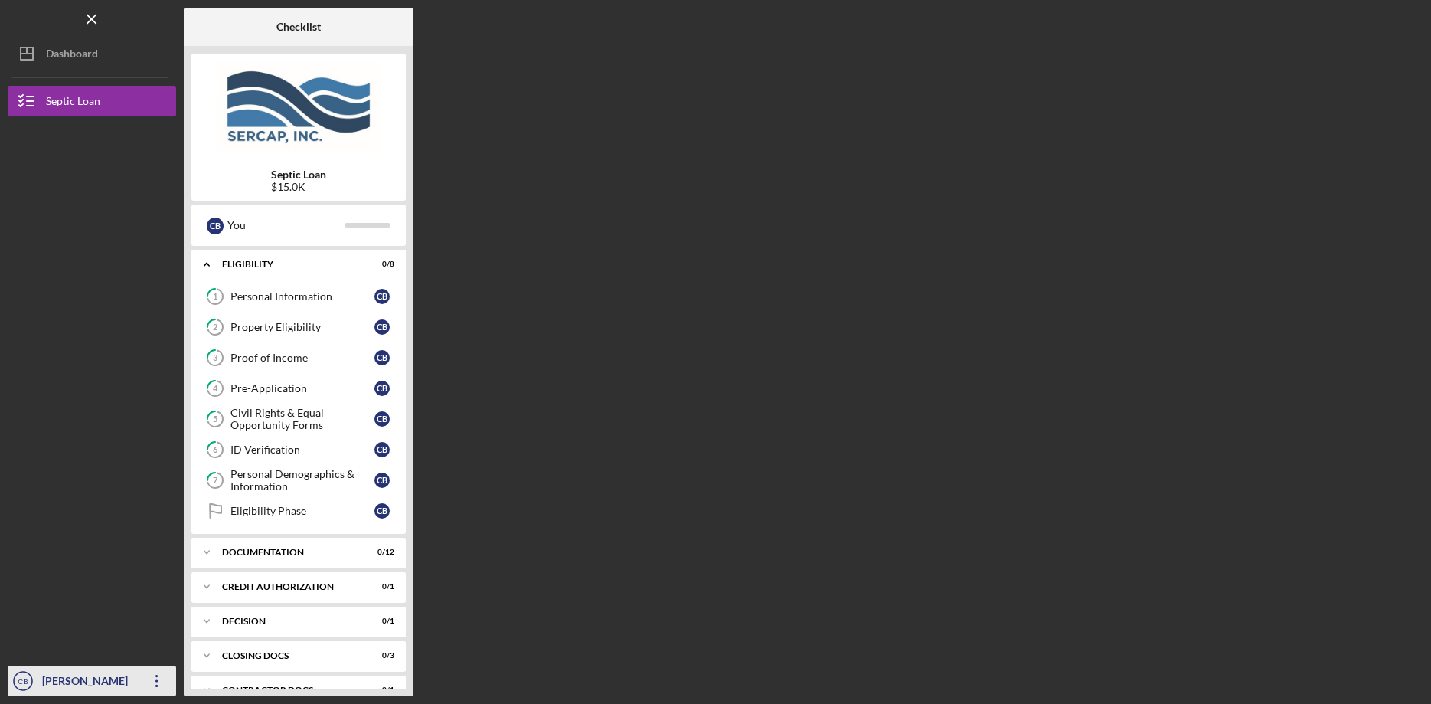
click at [149, 682] on icon "Icon/Overflow" at bounding box center [157, 681] width 38 height 38
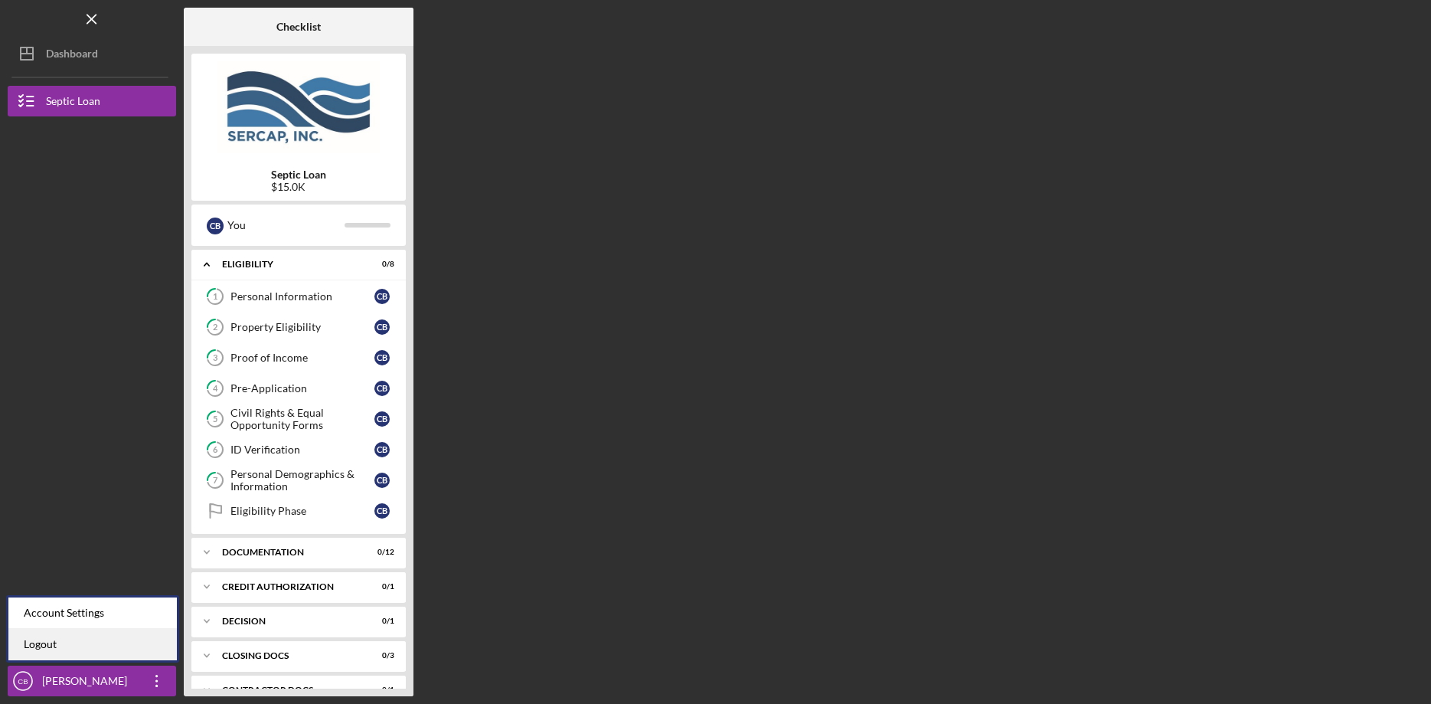
click at [31, 650] on link "Logout" at bounding box center [92, 644] width 168 height 31
